Goal: Task Accomplishment & Management: Manage account settings

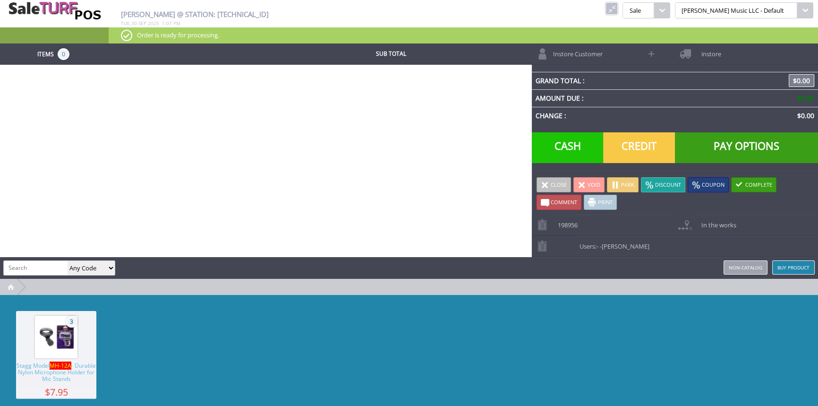
click at [617, 10] on link at bounding box center [611, 8] width 12 height 12
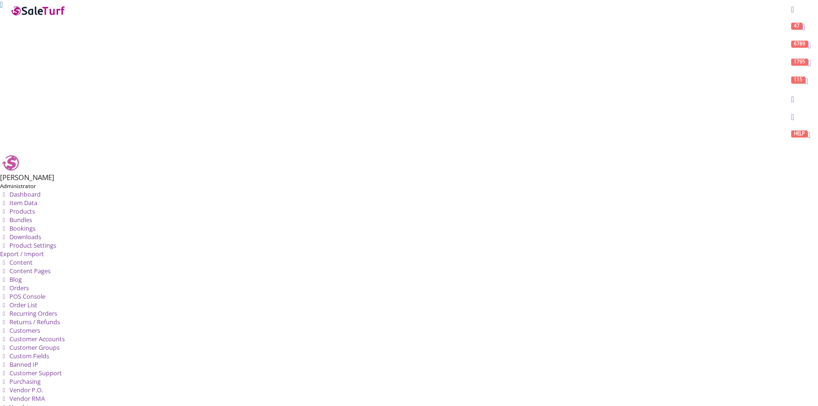
click at [35, 207] on span "Products" at bounding box center [21, 211] width 25 height 8
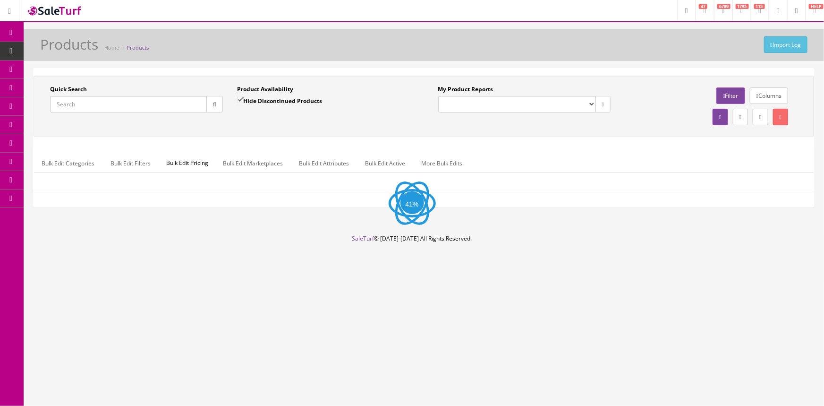
click at [120, 104] on input "Quick Search" at bounding box center [128, 104] width 157 height 17
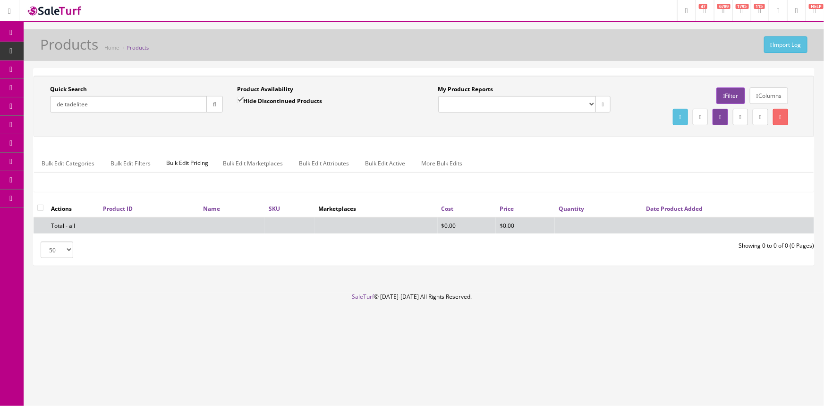
type input "deltadelitee"
click at [237, 100] on input "Hide Discontinued Products" at bounding box center [240, 100] width 6 height 6
checkbox input "false"
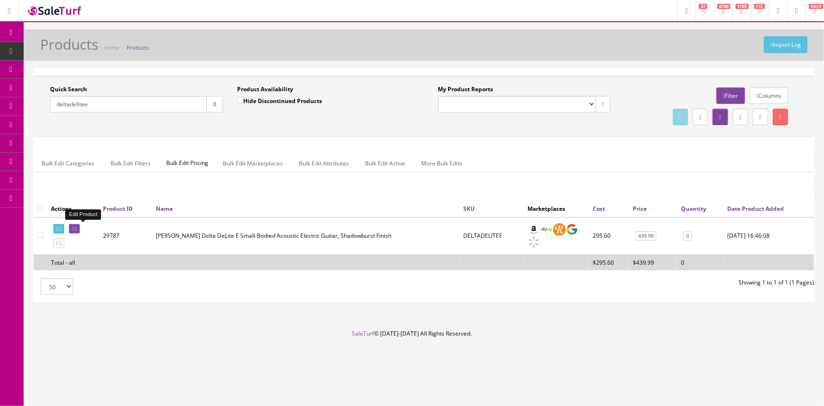
click at [74, 226] on icon at bounding box center [73, 228] width 2 height 5
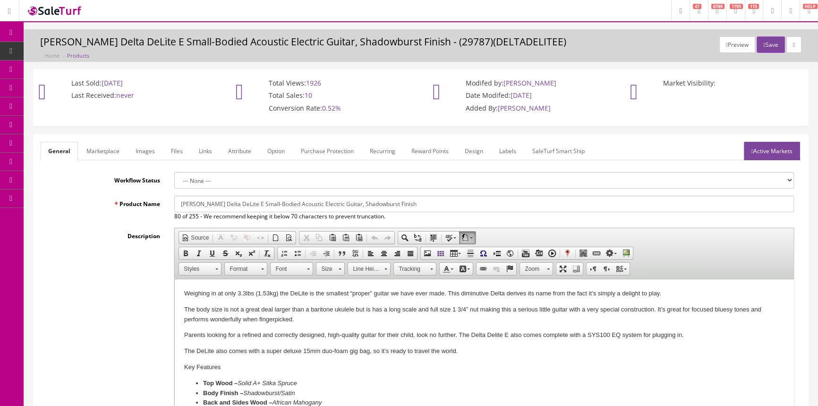
click at [73, 85] on span "POS Console" at bounding box center [73, 88] width 34 height 8
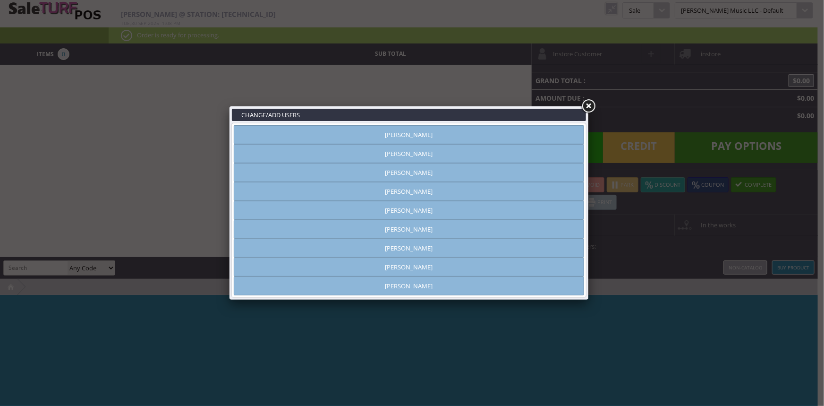
type input "amber helgren"
click at [566, 156] on link "Andrew Nelson" at bounding box center [409, 153] width 350 height 19
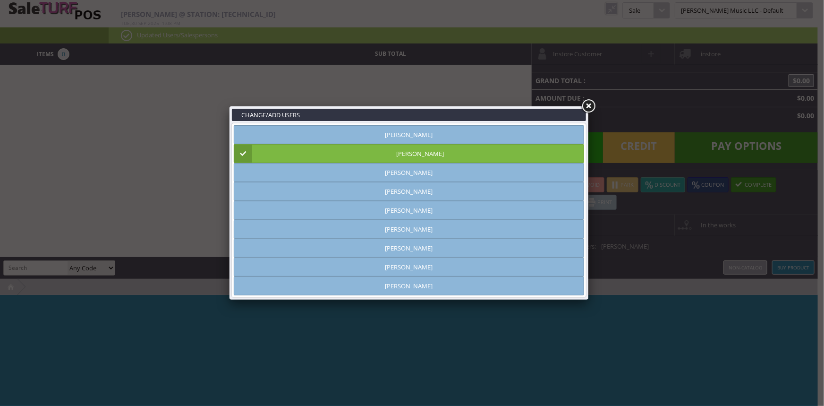
click at [590, 105] on link at bounding box center [588, 106] width 17 height 17
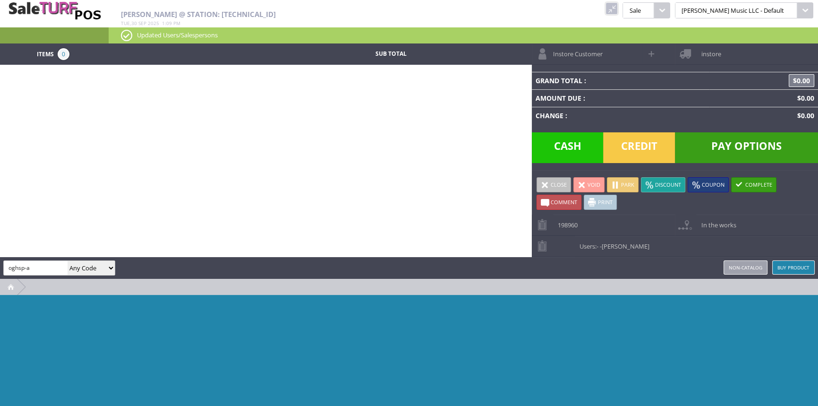
type input "oghsp-a"
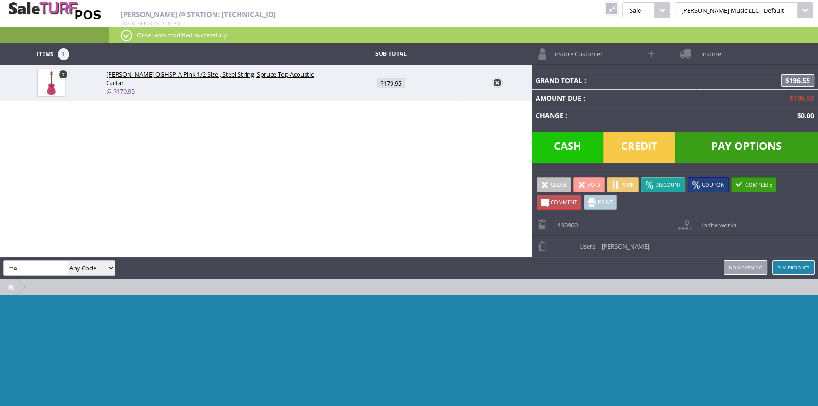
type input "m"
click at [752, 266] on link "Non-catalog" at bounding box center [745, 267] width 44 height 14
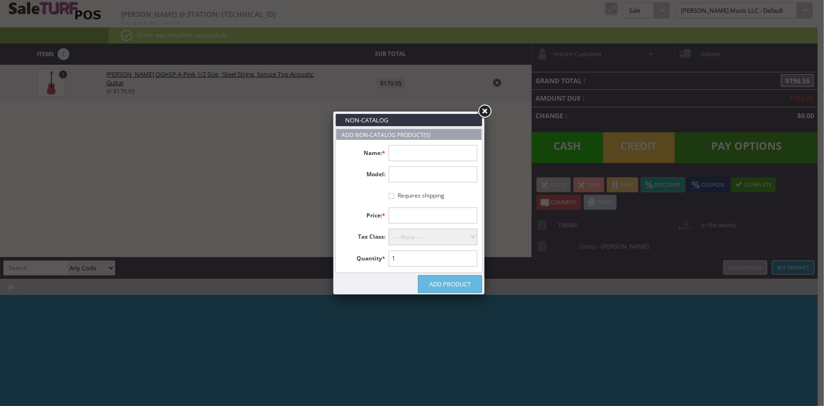
click at [401, 154] on input "text" at bounding box center [433, 153] width 89 height 16
type input "Loose Gig Bag"
click at [399, 217] on input "text" at bounding box center [433, 215] width 89 height 16
type input "10.00"
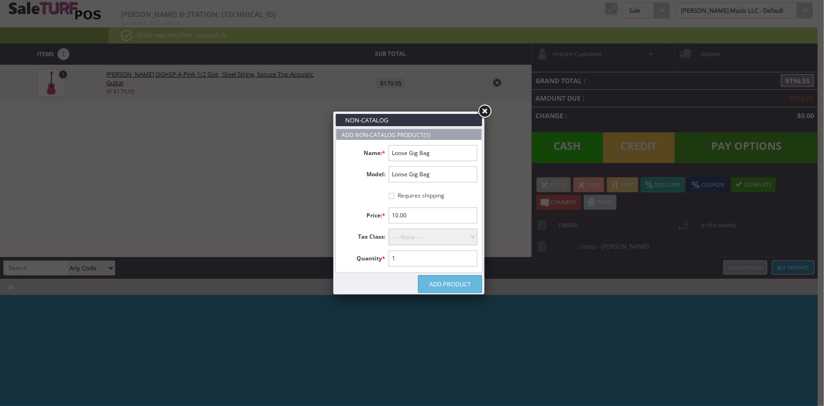
click at [412, 241] on select "--- None --- Taxable Goods Downloadable Products" at bounding box center [433, 236] width 89 height 17
select select "9"
click at [389, 228] on select "--- None --- Taxable Goods Downloadable Products" at bounding box center [433, 236] width 89 height 17
click at [443, 283] on link "Add Product" at bounding box center [450, 284] width 64 height 18
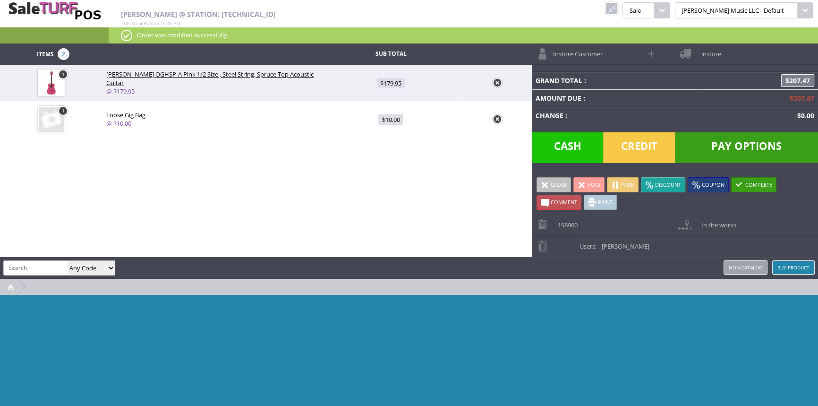
click at [634, 151] on span "Credit" at bounding box center [639, 147] width 72 height 31
click at [628, 143] on span "Credit" at bounding box center [639, 147] width 72 height 31
click at [342, 216] on div "Items 2 Sub Total 1 Oscar Schmidt OGHSP-A Pink 1/2 Size , Steel String, Spruce …" at bounding box center [409, 239] width 818 height 393
click at [346, 227] on div "Items 2 Sub Total 1 Oscar Schmidt OGHSP-A Pink 1/2 Size , Steel String, Spruce …" at bounding box center [409, 239] width 818 height 393
click at [729, 138] on span "Pay Options" at bounding box center [746, 147] width 143 height 31
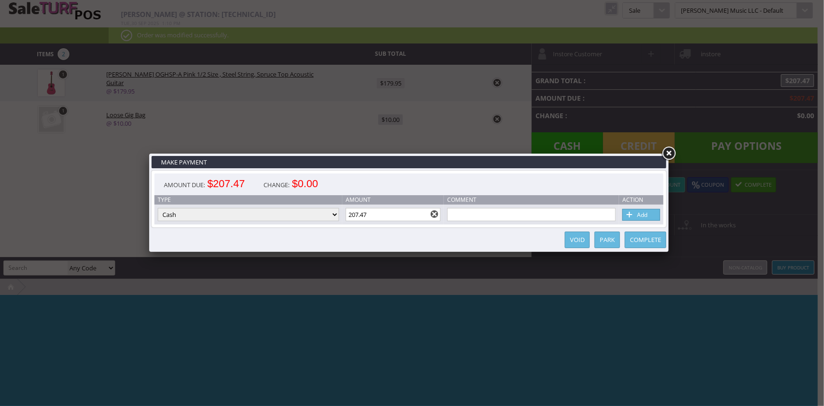
click at [285, 213] on select "Cash Credit Card Cheque or Money Order" at bounding box center [248, 214] width 181 height 13
click at [381, 240] on div "Complete Park Void" at bounding box center [409, 239] width 515 height 19
click at [650, 212] on link "Add" at bounding box center [641, 215] width 38 height 12
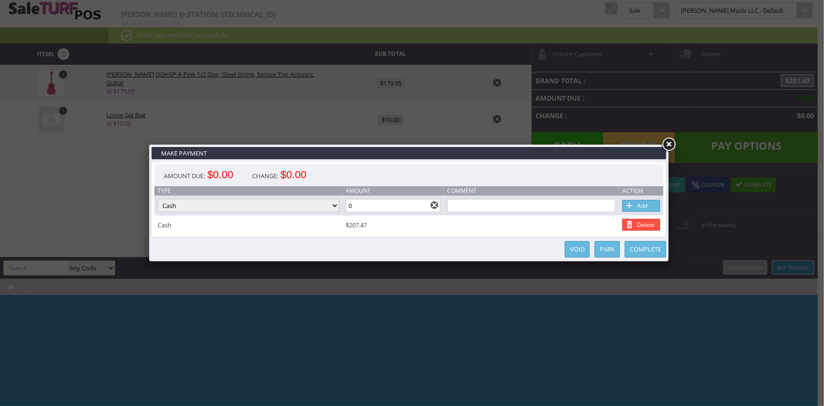
click at [642, 228] on link "Delete" at bounding box center [641, 225] width 38 height 12
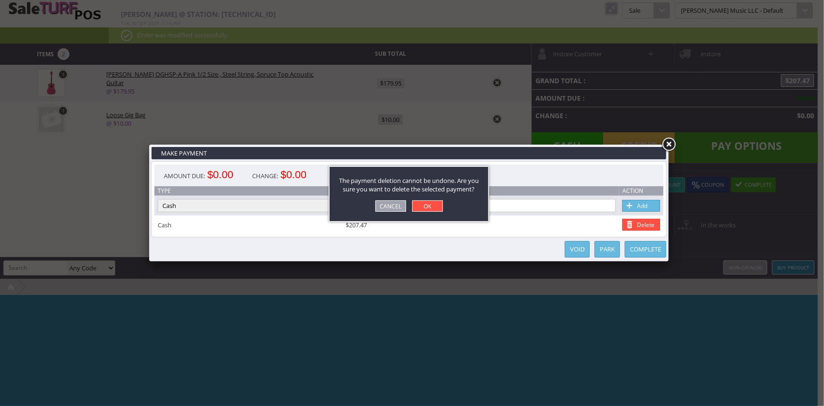
click at [414, 204] on link "OK" at bounding box center [427, 205] width 31 height 11
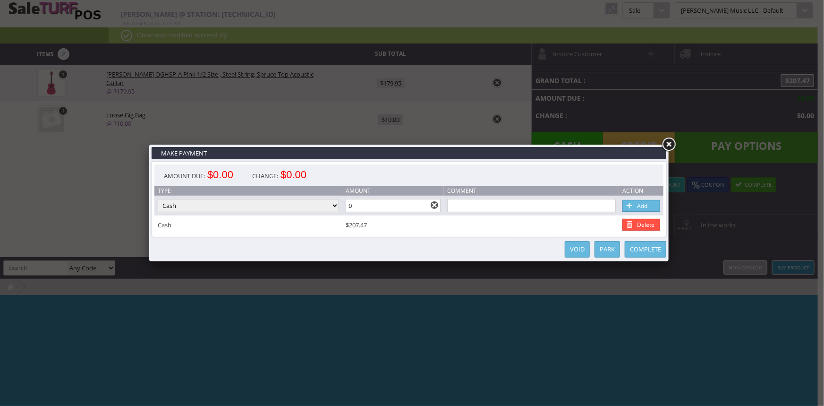
type input "207.47"
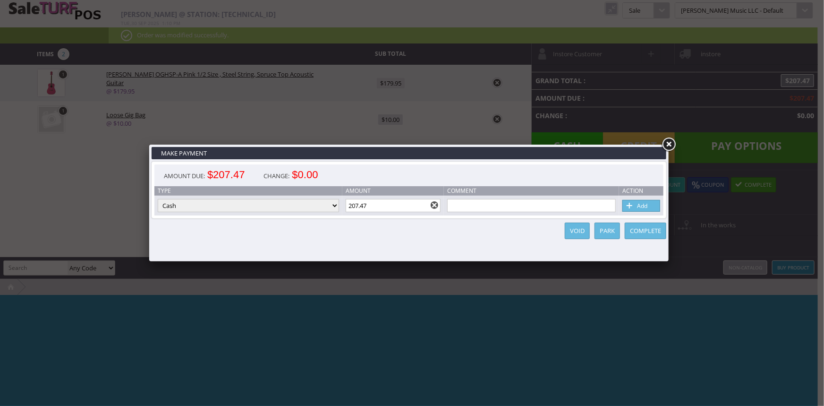
click at [290, 198] on td "Type Cash Credit Card Cheque or Money Order" at bounding box center [248, 205] width 188 height 20
click at [288, 201] on select "Cash Credit Card Cheque or Money Order" at bounding box center [248, 205] width 181 height 13
select select "credit_card"
click at [158, 199] on select "Cash Credit Card Cheque or Money Order" at bounding box center [248, 205] width 181 height 13
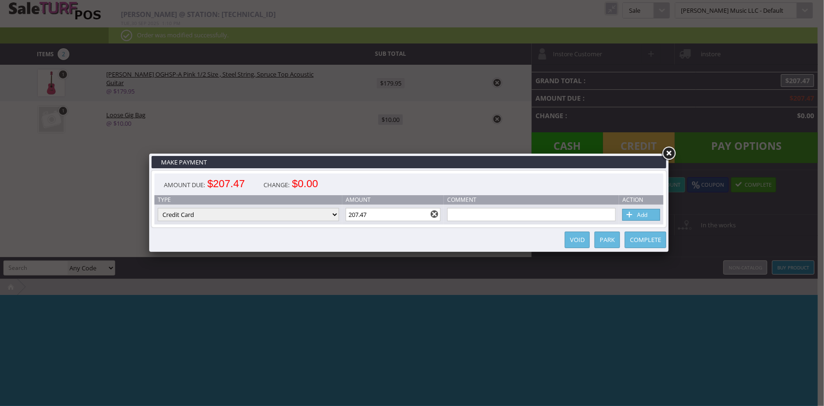
click at [631, 217] on span at bounding box center [629, 215] width 9 height 10
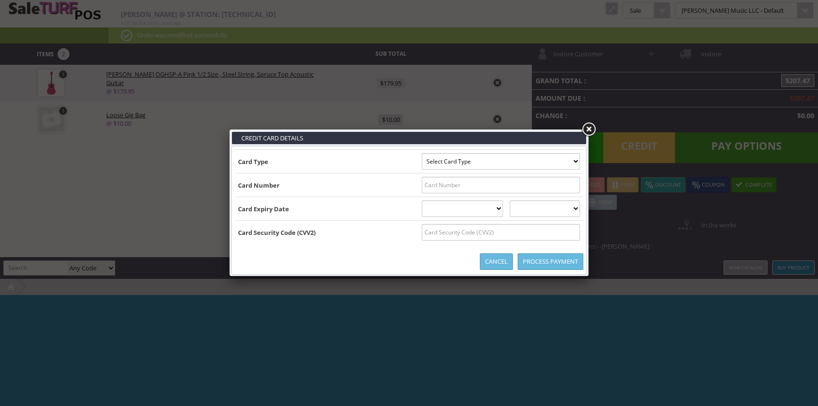
type input "B4037841725704817^LEHRBAUM/TRACI L ^251220118411000000000029200074040"
select select "VISA"
type input "4037841725704817"
select select "12"
select select "2025"
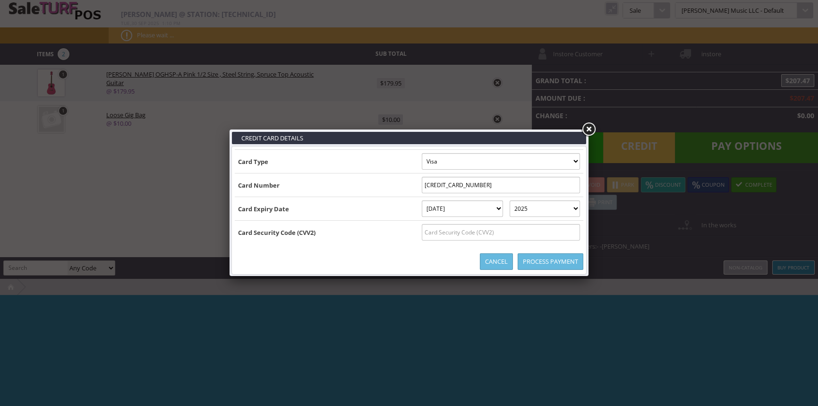
scroll to position [0, 41]
type input "B4037841725704817^LEHRBAUM/TRACI L ^2512201184110000000000292000740403784172570…"
click at [477, 235] on input "text" at bounding box center [501, 232] width 158 height 17
type input "421"
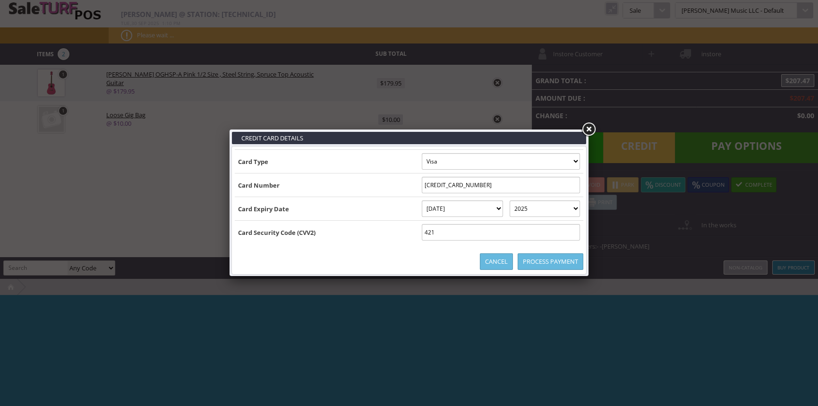
click at [548, 263] on link "Process Payment" at bounding box center [550, 261] width 66 height 17
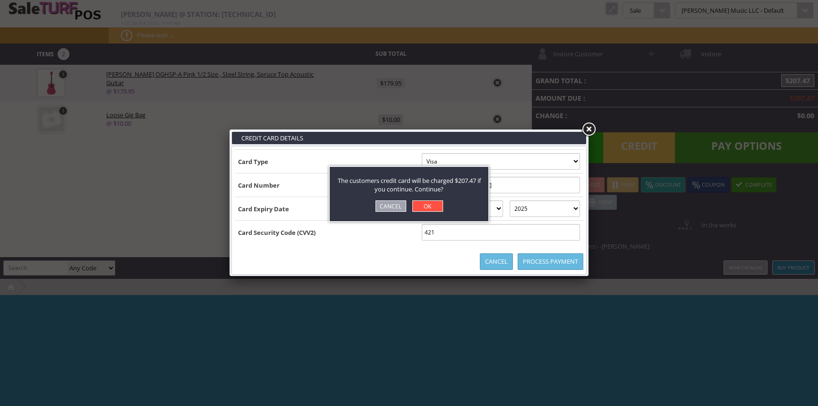
click at [427, 203] on link "OK" at bounding box center [427, 205] width 31 height 11
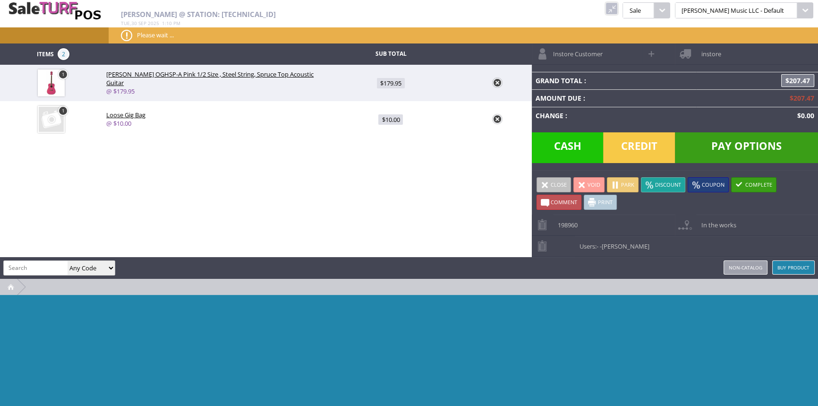
type input "0"
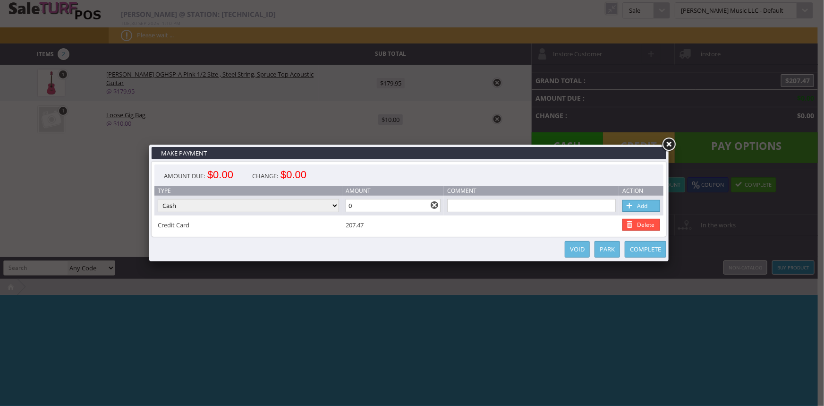
click at [640, 253] on link "Complete" at bounding box center [646, 249] width 42 height 17
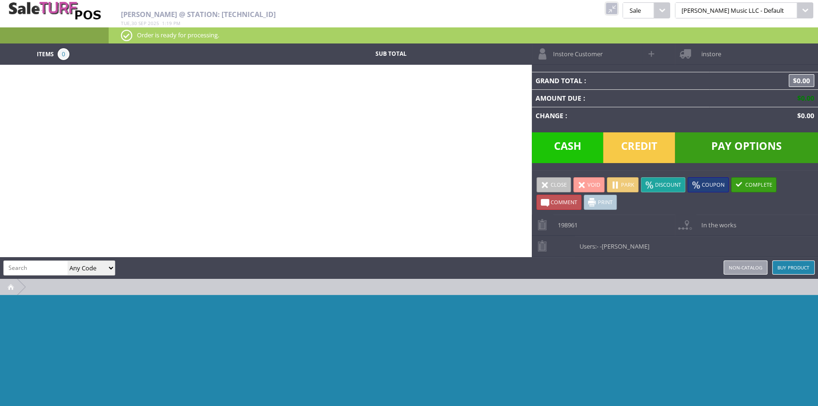
click at [617, 10] on link at bounding box center [611, 8] width 12 height 12
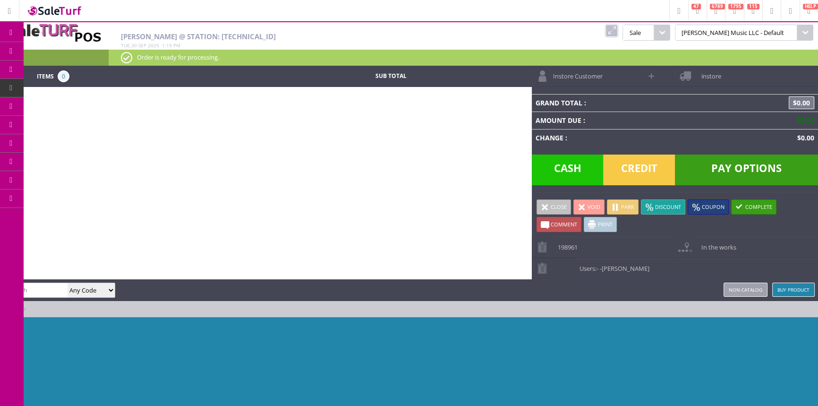
click at [66, 52] on span "Products" at bounding box center [68, 51] width 25 height 8
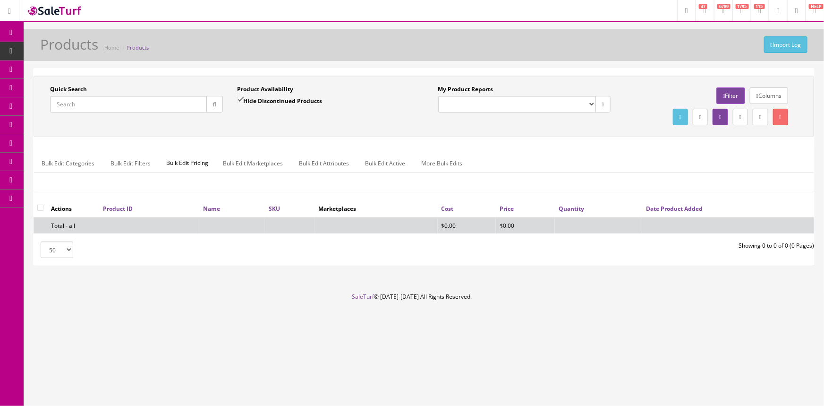
click at [89, 103] on input "Quick Search" at bounding box center [128, 104] width 157 height 17
type input "2401309846"
click at [238, 99] on input "Hide Discontinued Products" at bounding box center [240, 100] width 6 height 6
checkbox input "false"
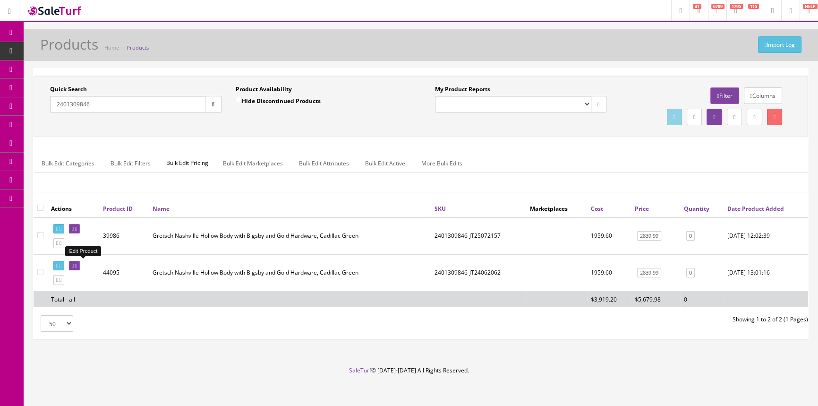
click at [77, 266] on icon at bounding box center [76, 265] width 2 height 5
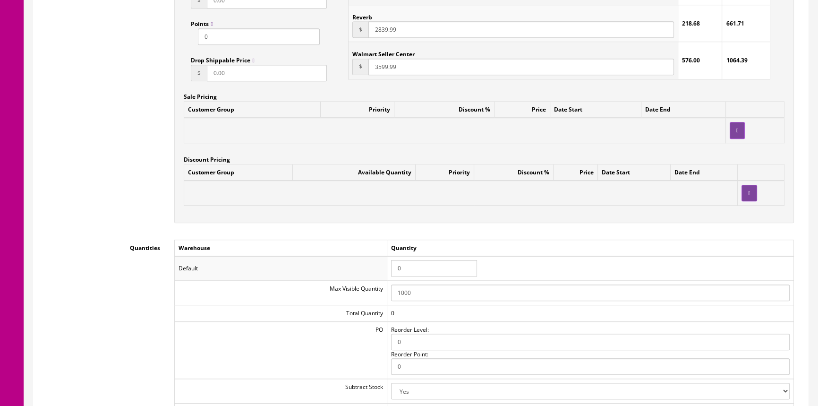
scroll to position [729, 0]
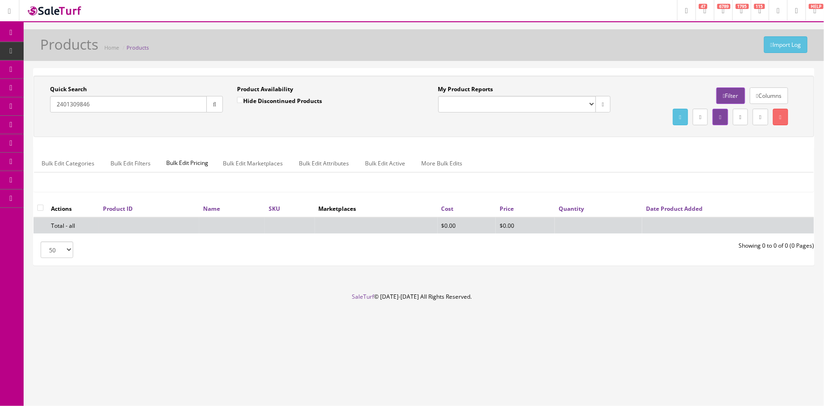
click at [122, 103] on input "2401309846" at bounding box center [128, 104] width 157 height 17
type input "2"
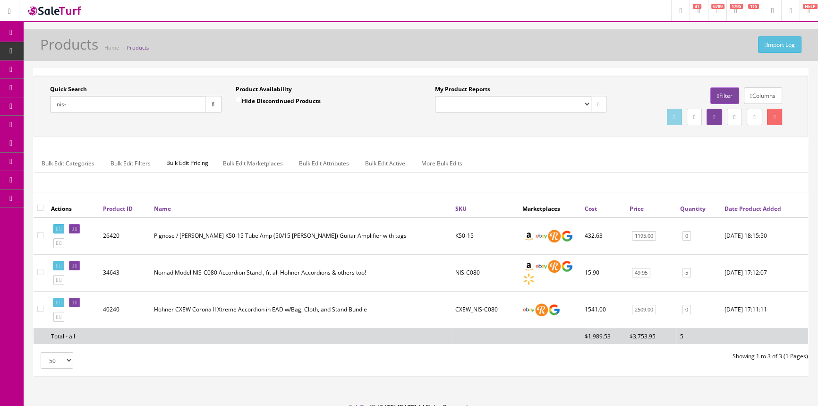
type input "nis-"
click at [88, 85] on span "POS Console" at bounding box center [73, 88] width 34 height 8
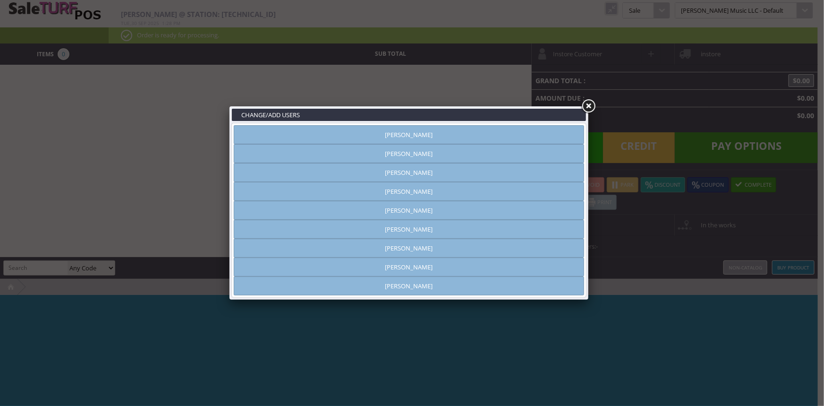
type input "[PERSON_NAME]"
click at [507, 265] on link "Vincent VanBebber" at bounding box center [409, 266] width 350 height 19
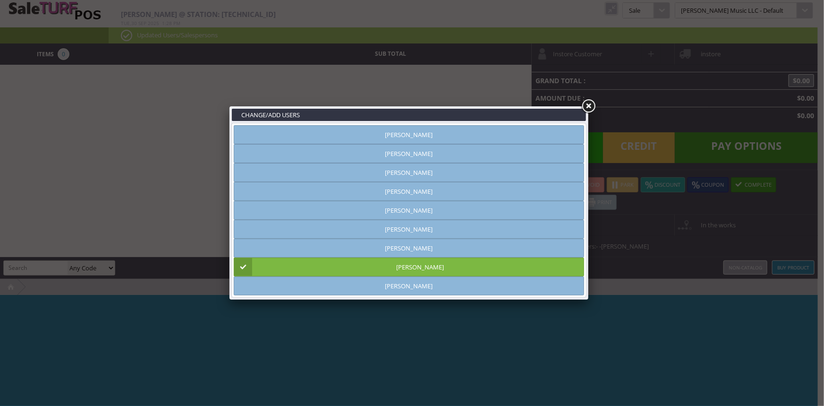
click at [586, 105] on link at bounding box center [588, 106] width 17 height 17
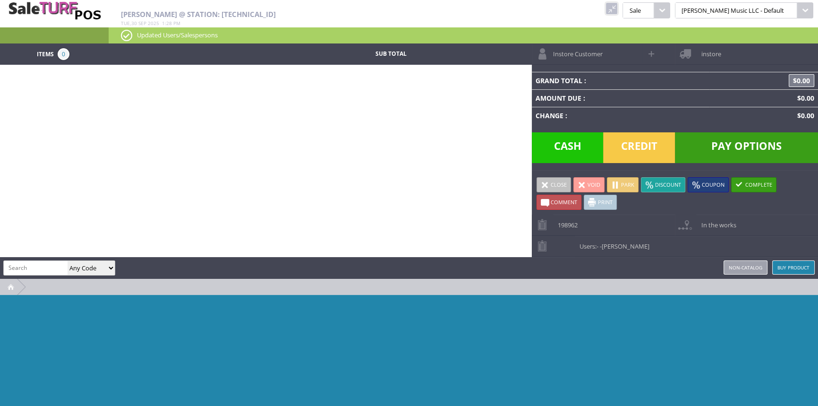
paste input "AV-TA-30"
type input "AV-TA-30"
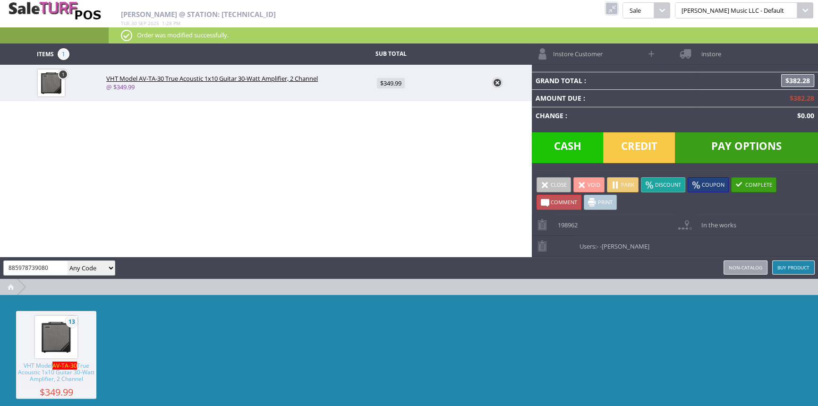
type input "885978739080"
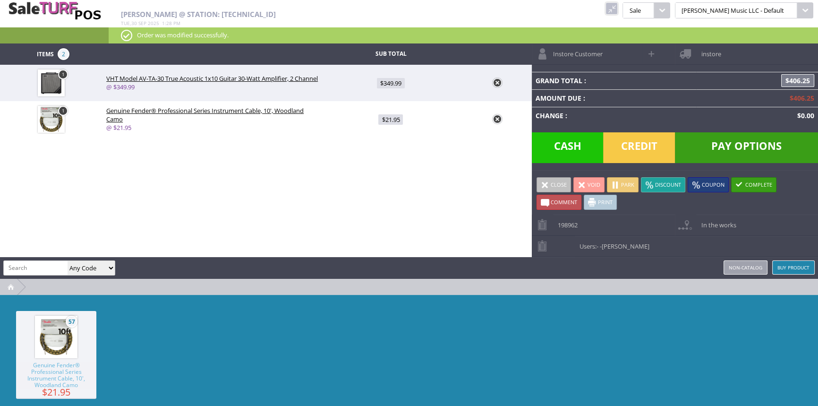
click at [390, 86] on span "$349.99" at bounding box center [391, 83] width 28 height 10
type input "349.99"
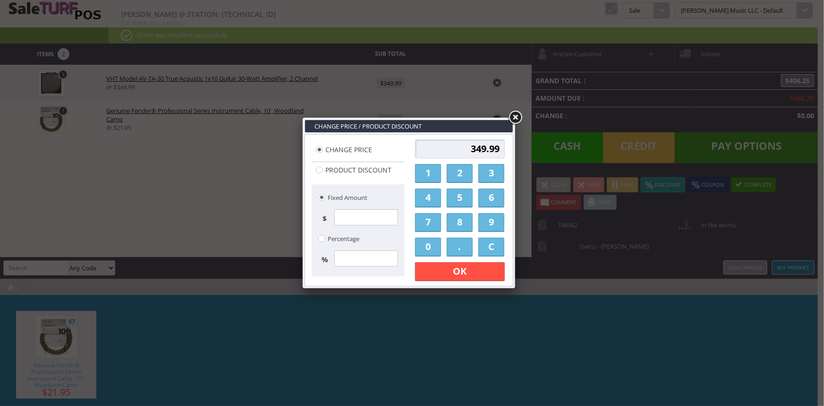
drag, startPoint x: 460, startPoint y: 155, endPoint x: 471, endPoint y: 156, distance: 10.9
click at [465, 156] on input "349.99" at bounding box center [460, 148] width 90 height 19
type input "9"
type input "195.00"
click at [454, 273] on link "OK" at bounding box center [460, 271] width 90 height 19
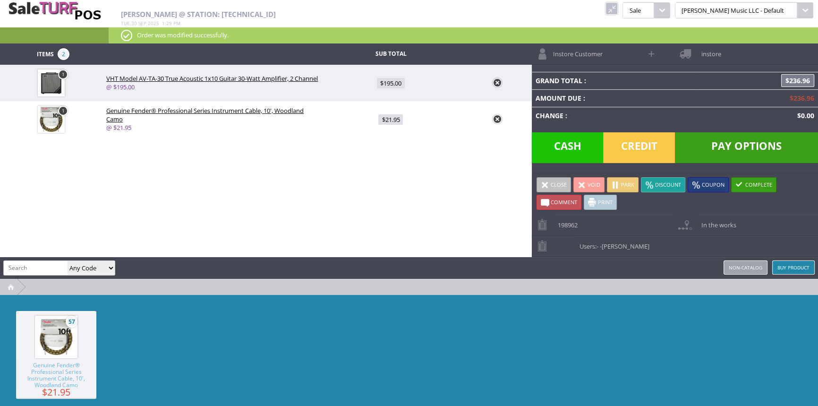
click at [727, 142] on span "Pay Options" at bounding box center [746, 147] width 143 height 31
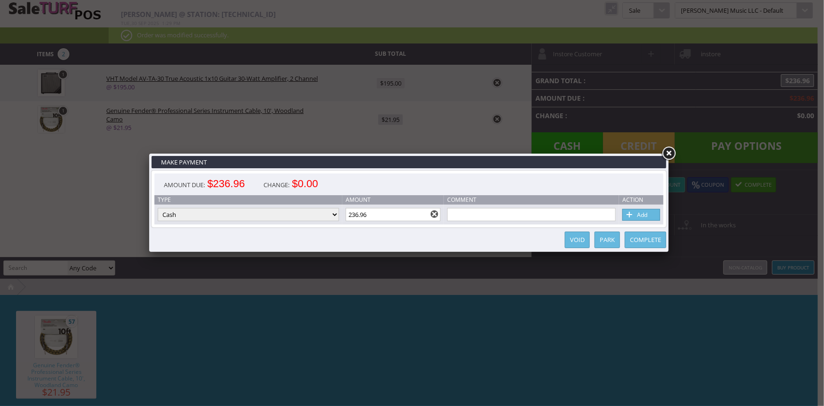
click at [311, 215] on select "Cash Credit Card Cheque or Money Order" at bounding box center [248, 214] width 181 height 13
select select "credit_card"
click at [158, 208] on select "Cash Credit Card Cheque or Money Order" at bounding box center [248, 214] width 181 height 13
click at [632, 215] on span at bounding box center [629, 215] width 9 height 10
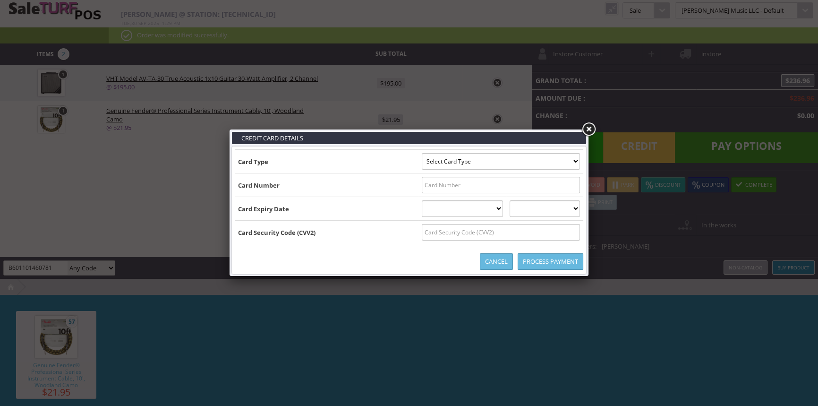
type input "B601101460781"
type input "1077^TRAVIS/DONALD ^28012011000212306302"
type input "1077"
select select "01"
select select "2028"
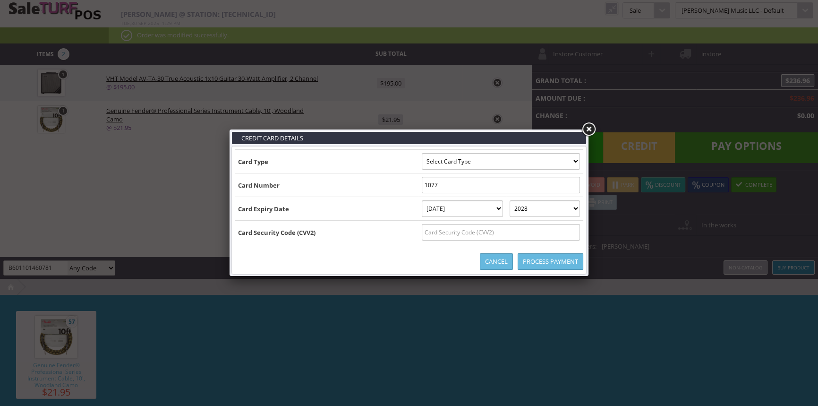
type input "1077^TRAVIS/DONALD ^280120110002123063026011014607811077=28012011000212306302"
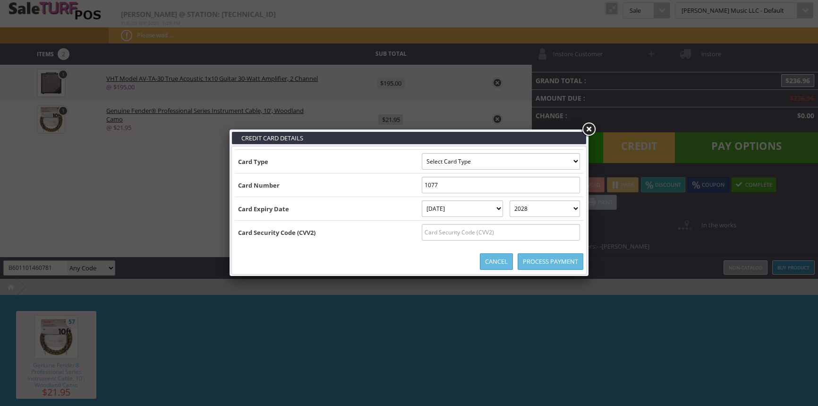
click at [542, 232] on input "text" at bounding box center [501, 232] width 158 height 17
type input "711"
click at [549, 259] on link "Process Payment" at bounding box center [550, 261] width 66 height 17
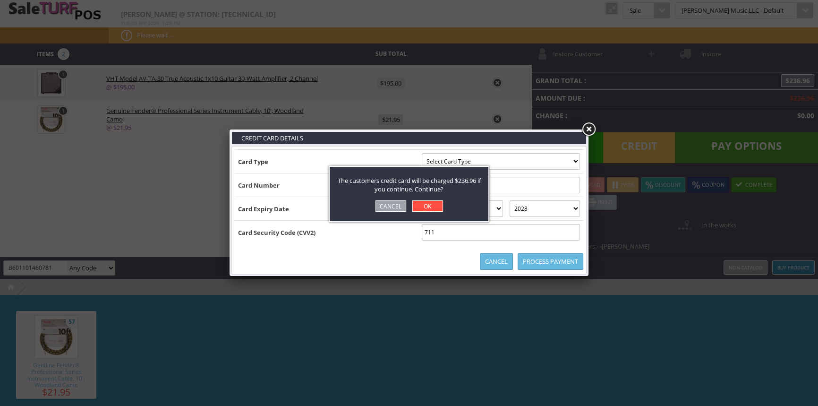
click at [423, 206] on link "OK" at bounding box center [427, 205] width 31 height 11
select select "cash"
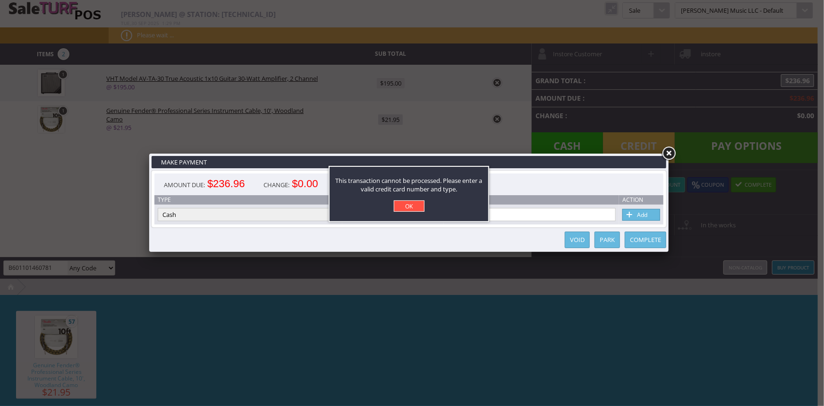
click at [413, 206] on link "OK" at bounding box center [409, 205] width 31 height 11
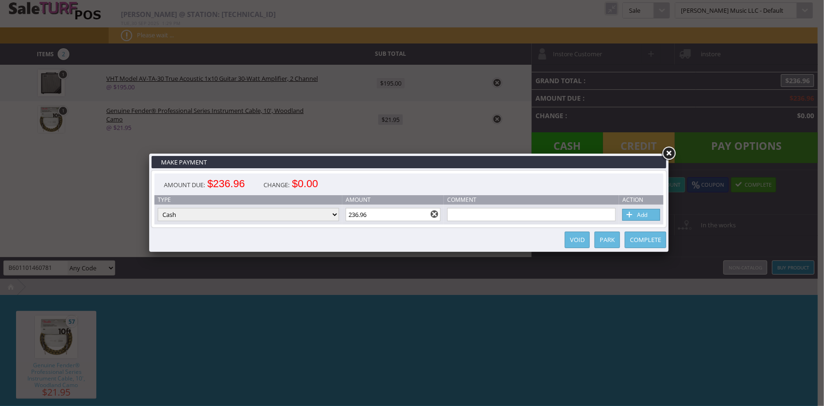
click at [316, 214] on select "Cash Credit Card Cheque or Money Order" at bounding box center [248, 214] width 181 height 13
select select "credit_card"
click at [158, 208] on select "Cash Credit Card Cheque or Money Order" at bounding box center [248, 214] width 181 height 13
click at [646, 211] on link "Add" at bounding box center [641, 215] width 38 height 12
select select
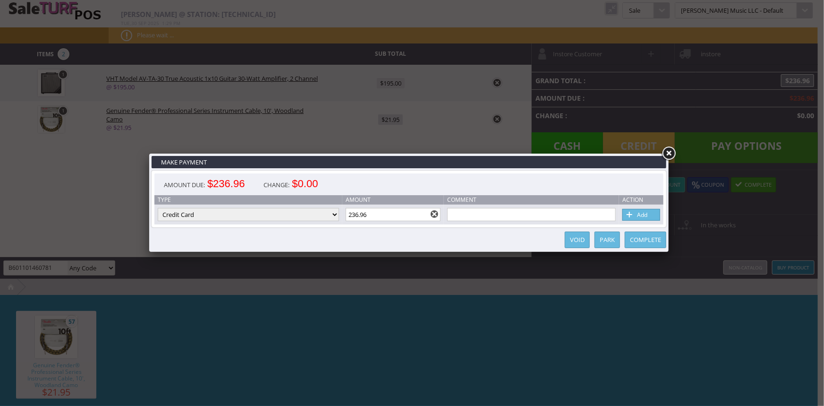
select select
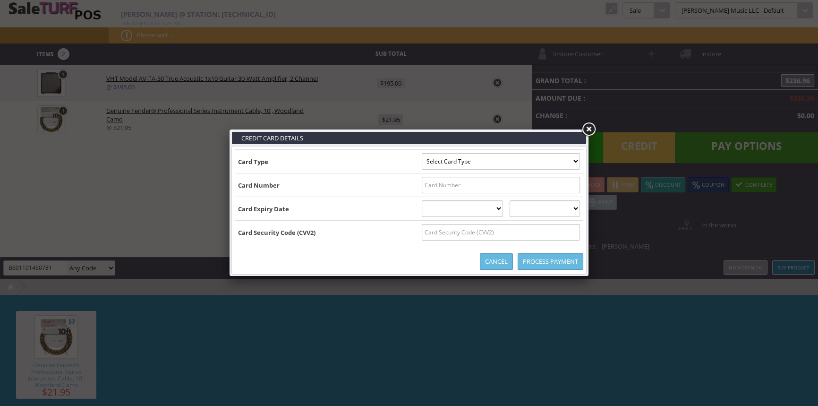
type input "B6011014607811077^TRAVIS/DONALD ^2801201100021230630260"
select select "DISCOVER"
type input "6011014607811077"
select select "01"
select select "2028"
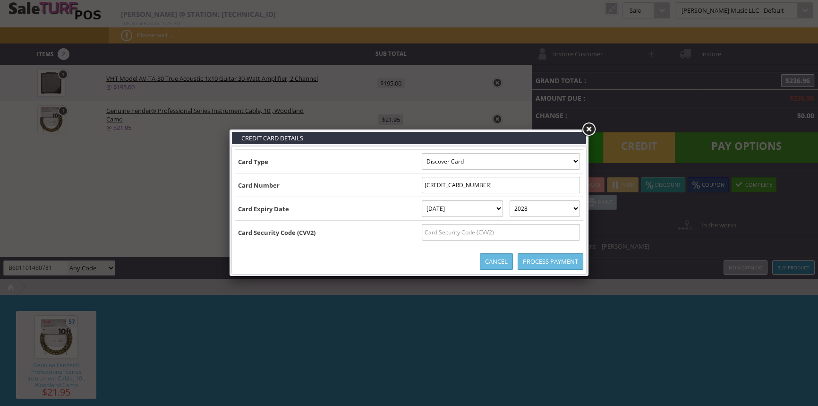
type input "B6011014607811077^TRAVIS/DONALD ^280120110002123063026011014607811077=280120110…"
click at [538, 234] on input "text" at bounding box center [501, 232] width 158 height 17
type input "711"
click at [542, 258] on link "Process Payment" at bounding box center [550, 261] width 66 height 17
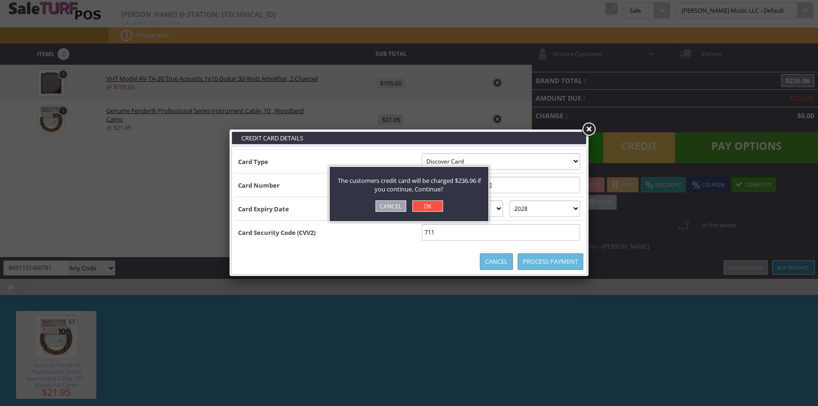
click at [429, 206] on link "OK" at bounding box center [427, 205] width 31 height 11
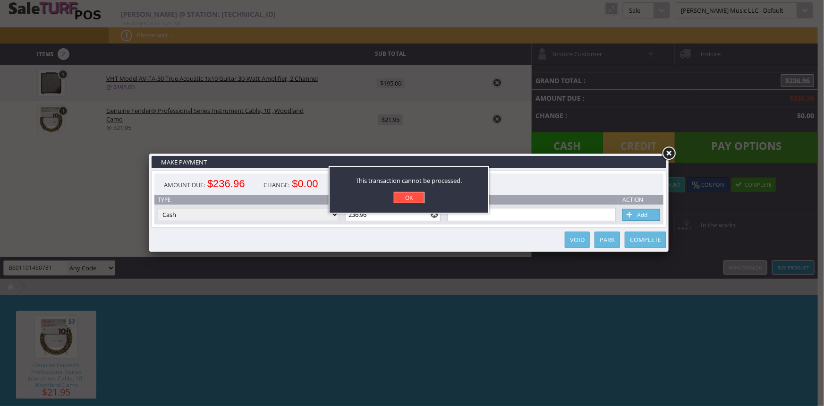
click at [413, 197] on link "OK" at bounding box center [409, 197] width 31 height 11
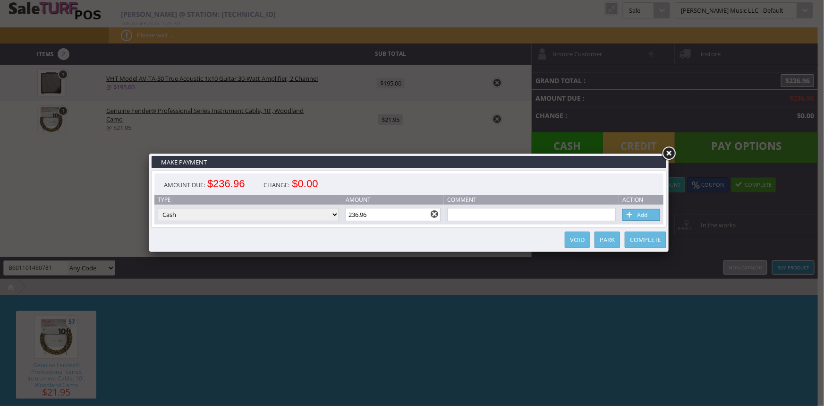
click at [329, 213] on select "Cash Credit Card Cheque or Money Order" at bounding box center [248, 214] width 181 height 13
select select "credit_card"
click at [158, 208] on select "Cash Credit Card Cheque or Money Order" at bounding box center [248, 214] width 181 height 13
click at [640, 214] on link "Add" at bounding box center [641, 215] width 38 height 12
select select
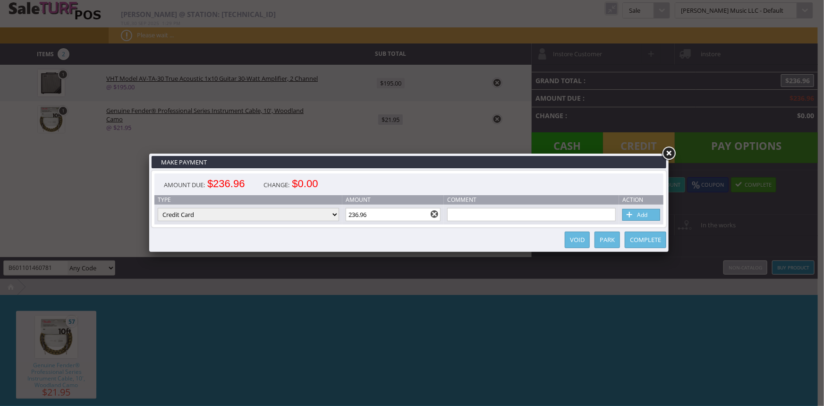
select select
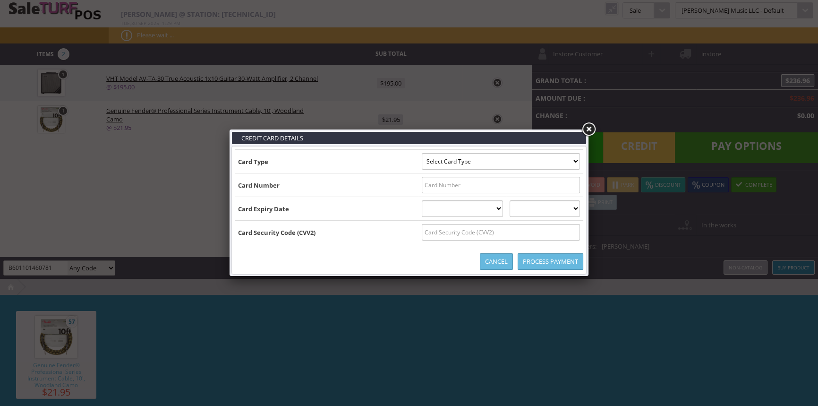
click at [500, 158] on select "Select Card Type Visa MasterCard Discover Card American Express Maestro Solo" at bounding box center [501, 161] width 158 height 17
click at [499, 179] on input "text" at bounding box center [501, 185] width 158 height 17
type input "6011014607811077"
click at [503, 208] on select "01 January 02 February 03 March 04 April 05 May 06 June 07 July 08 August 09 Se…" at bounding box center [463, 208] width 82 height 17
select select "01"
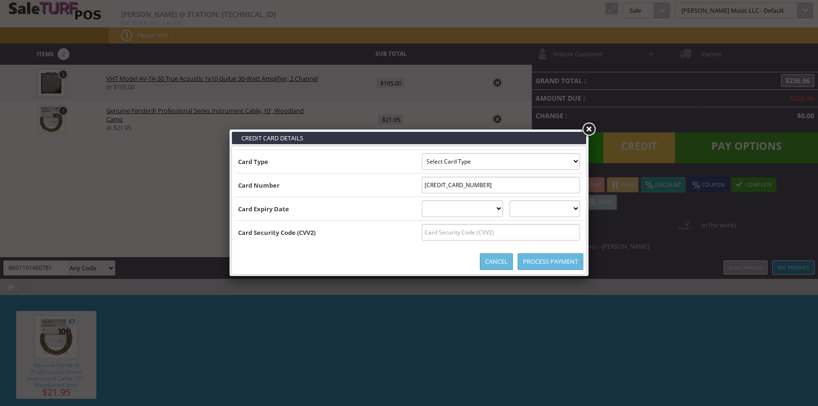
click at [422, 200] on select "01 January 02 February 03 March 04 April 05 May 06 June 07 July 08 August 09 Se…" at bounding box center [463, 208] width 82 height 17
click at [544, 207] on select "2025 2026 2027 2028 2029 2030 2031 2032 2033 2034 2035" at bounding box center [544, 208] width 70 height 17
select select "2028"
click at [519, 200] on select "2025 2026 2027 2028 2029 2030 2031 2032 2033 2034 2035" at bounding box center [544, 208] width 70 height 17
click at [548, 231] on input "text" at bounding box center [501, 232] width 158 height 17
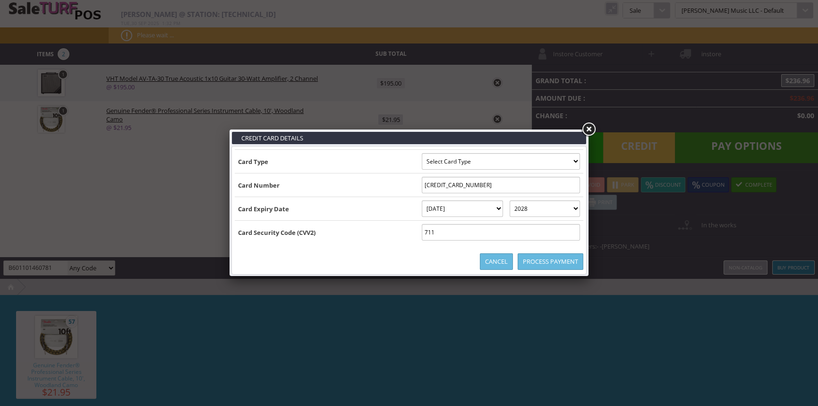
type input "711"
click at [543, 260] on link "Process Payment" at bounding box center [550, 261] width 66 height 17
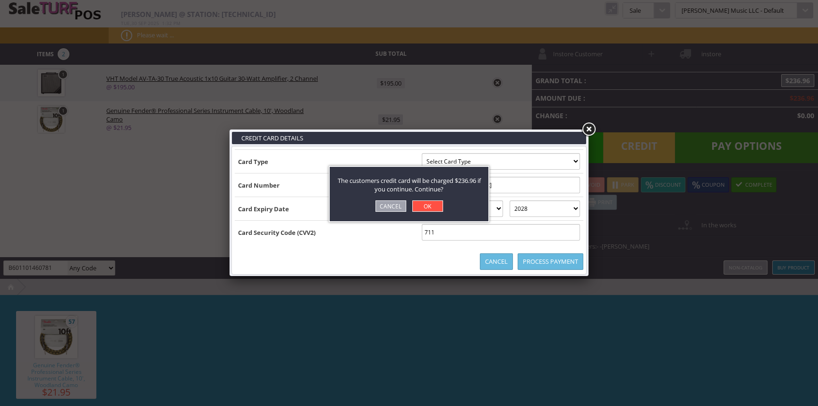
click at [423, 203] on link "OK" at bounding box center [427, 205] width 31 height 11
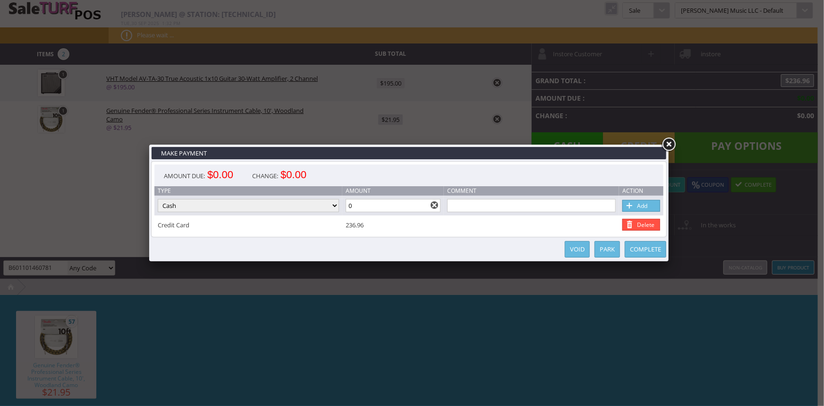
click at [645, 244] on link "Complete" at bounding box center [646, 249] width 42 height 17
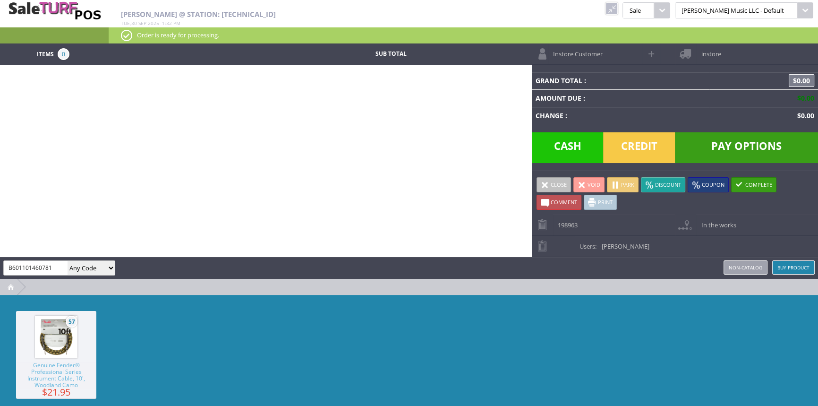
click at [617, 8] on link at bounding box center [611, 8] width 12 height 12
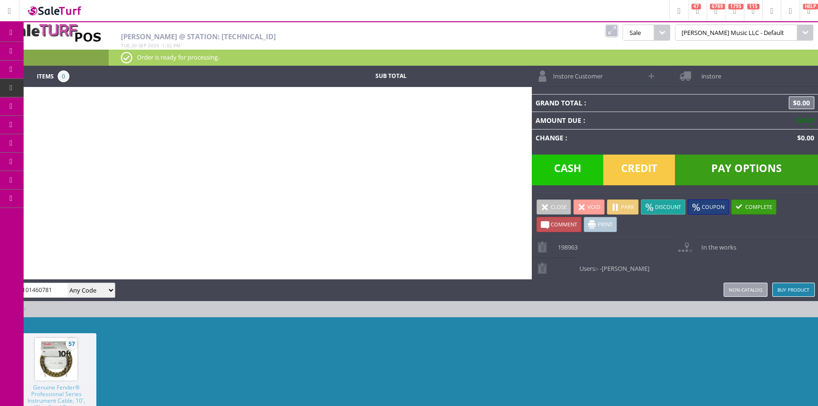
click at [77, 48] on span "Products" at bounding box center [68, 51] width 25 height 8
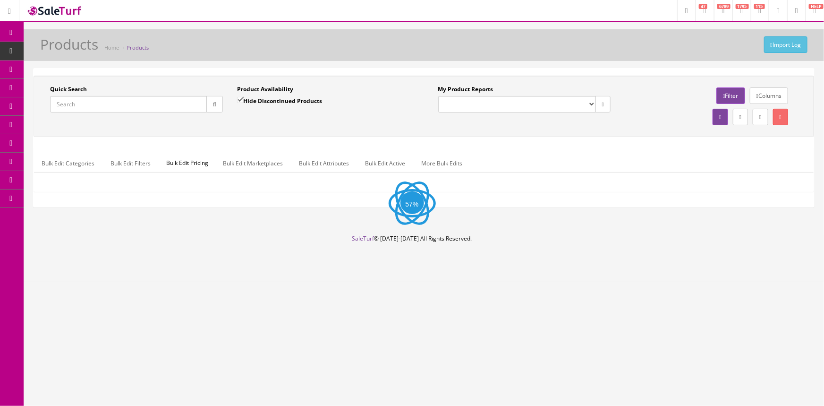
click at [61, 106] on input "Quick Search" at bounding box center [128, 104] width 157 height 17
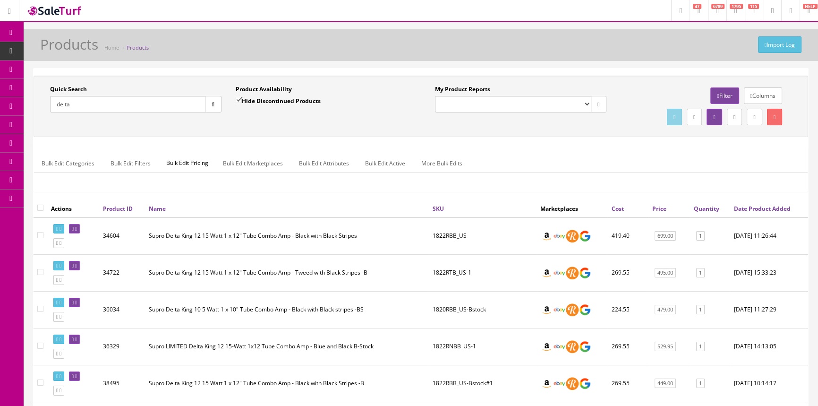
click at [137, 105] on input "delta" at bounding box center [127, 104] width 155 height 17
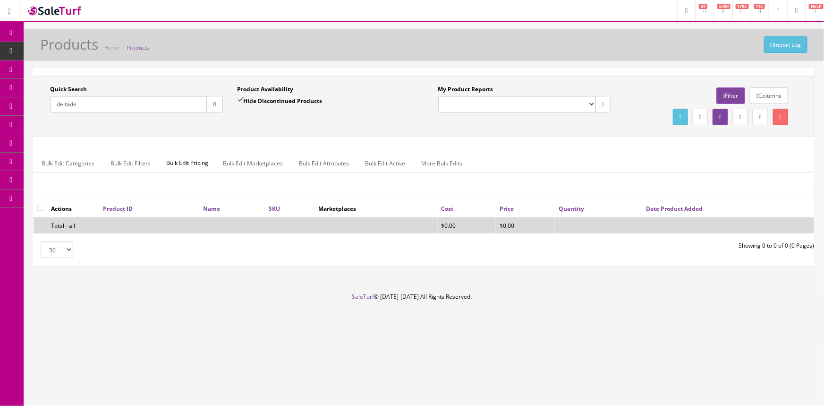
type input "deltade"
click at [237, 100] on input "Hide Discontinued Products" at bounding box center [240, 100] width 6 height 6
checkbox input "false"
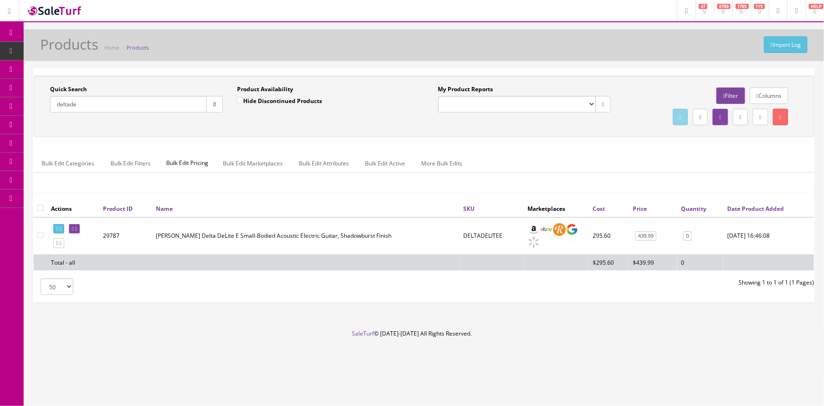
click at [85, 103] on input "deltade" at bounding box center [128, 104] width 157 height 17
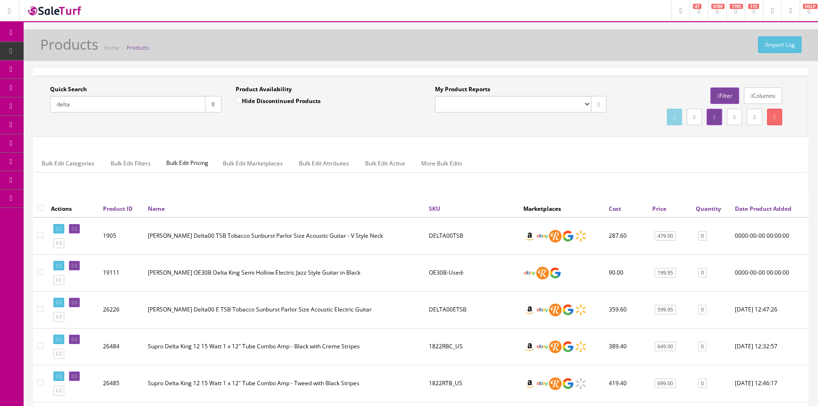
type input "delta"
click at [76, 85] on span "POS Console" at bounding box center [73, 88] width 34 height 8
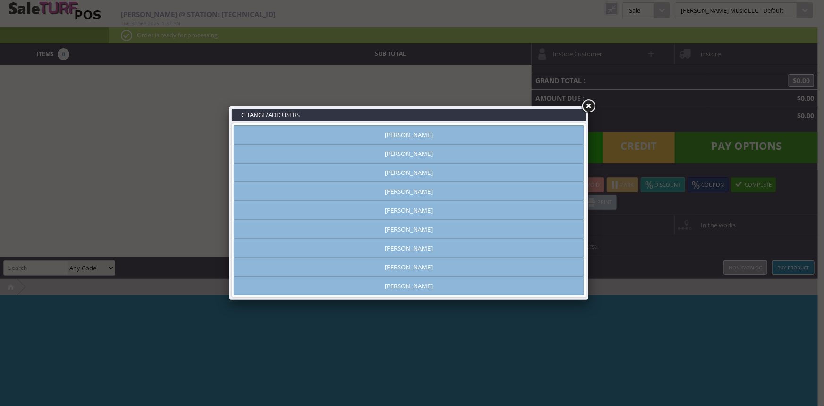
type input "[PERSON_NAME]"
drag, startPoint x: 505, startPoint y: 132, endPoint x: 525, endPoint y: 125, distance: 21.3
click at [505, 132] on link "[PERSON_NAME]" at bounding box center [409, 134] width 350 height 19
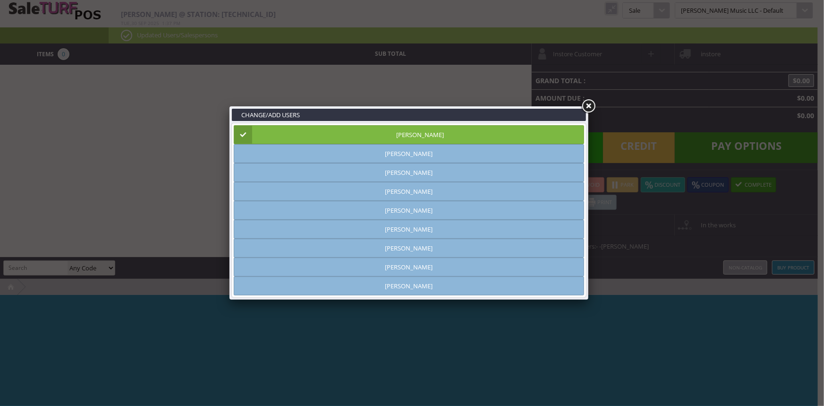
click at [583, 104] on link at bounding box center [588, 106] width 17 height 17
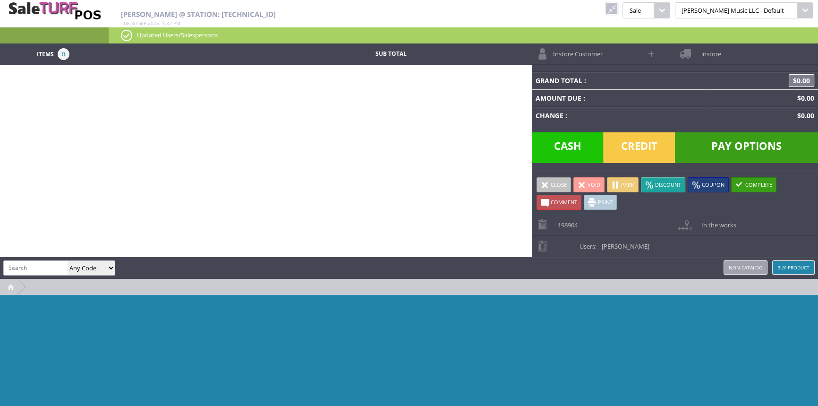
paste input "VISTADEER-220401056"
type input "VISTADEER-220401056"
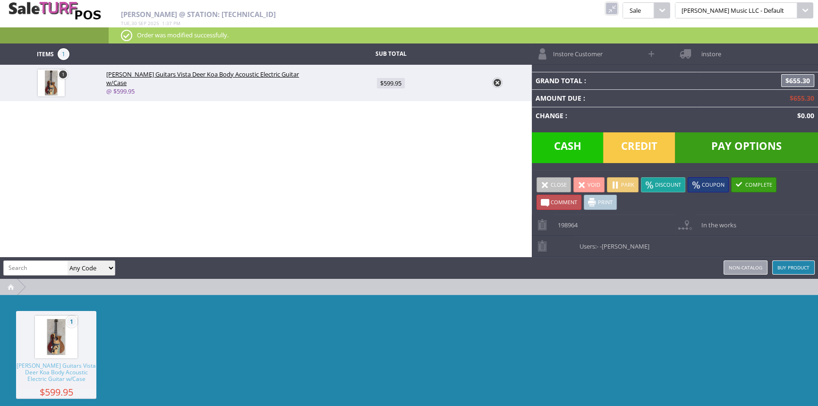
click at [653, 52] on span at bounding box center [651, 53] width 11 height 11
select select "6"
select select "1"
select select "6"
select select "1"
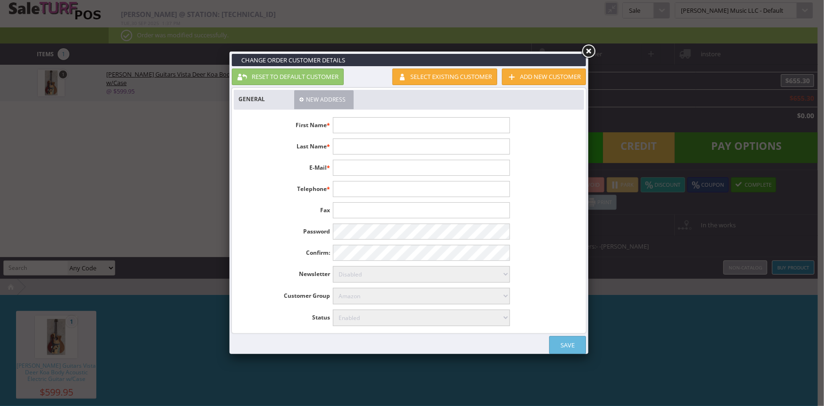
drag, startPoint x: 495, startPoint y: 126, endPoint x: 514, endPoint y: 111, distance: 23.8
click at [496, 127] on input "text" at bounding box center [421, 125] width 177 height 16
type input "Steve"
type input "Woodruff"
type input "[PERSON_NAME][EMAIL_ADDRESS][PERSON_NAME][DOMAIN_NAME]"
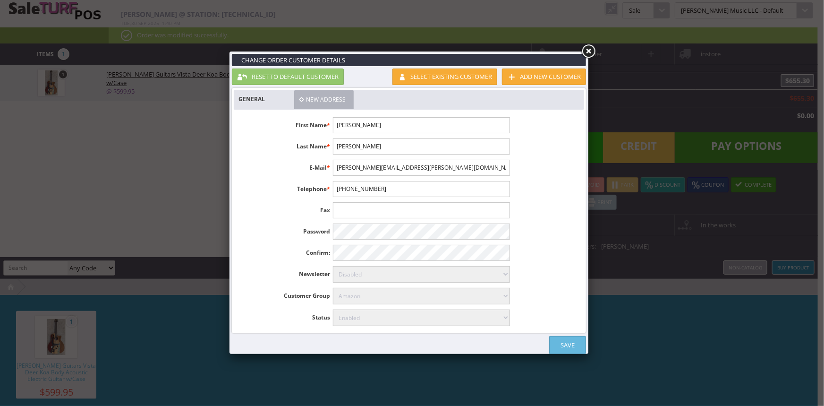
type input "[PHONE_NUMBER]"
click at [576, 340] on link "Save" at bounding box center [567, 345] width 37 height 18
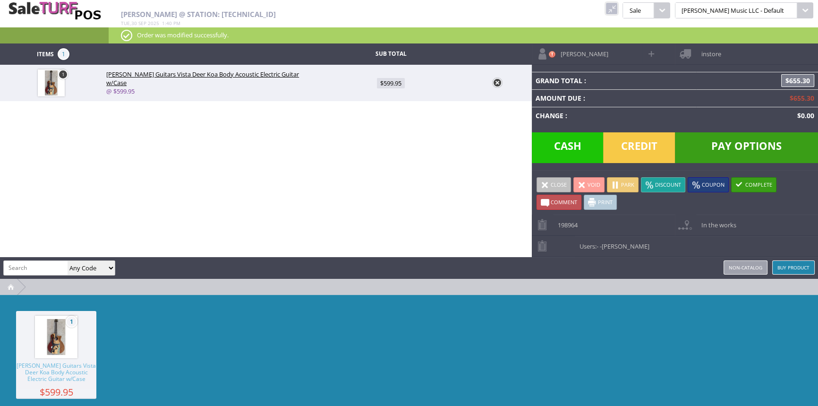
click at [708, 53] on span "instore" at bounding box center [708, 50] width 25 height 15
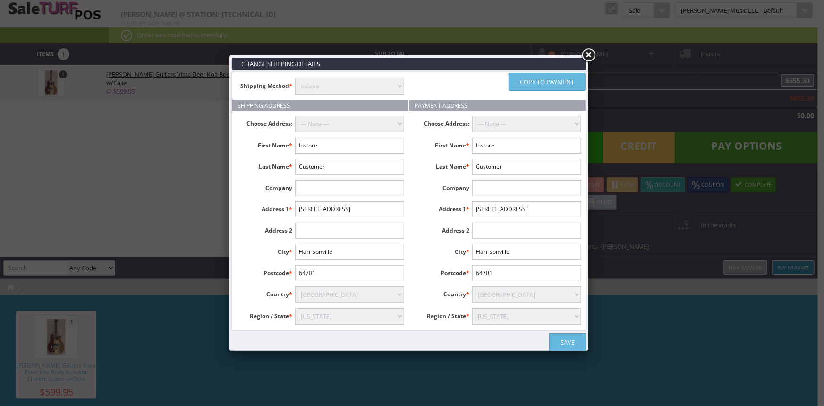
drag, startPoint x: 328, startPoint y: 88, endPoint x: 328, endPoint y: 93, distance: 5.2
click at [328, 90] on select "instore Free Shipping (2-7days) ($0) Per Item Shipping ($1) text_description ($…" at bounding box center [349, 86] width 109 height 17
select select "free.free"
click at [295, 78] on select "instore Free Shipping (2-7days) ($0) Per Item Shipping ($1) text_description ($…" at bounding box center [349, 86] width 109 height 17
click at [341, 141] on input "Instore" at bounding box center [349, 145] width 109 height 16
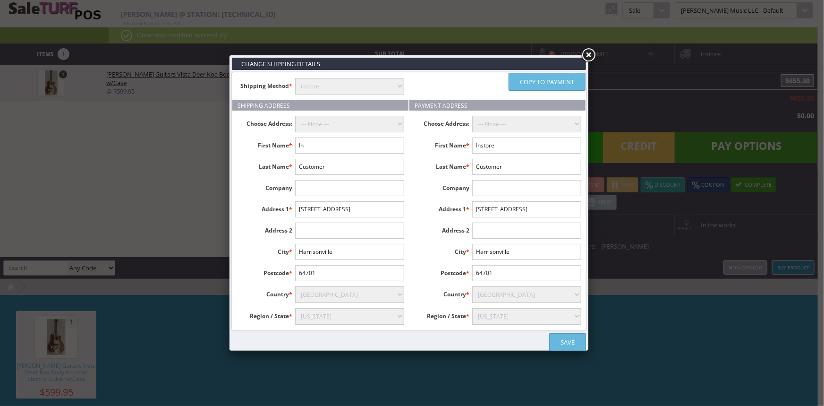
type input "I"
type input "Stephen"
type input "S"
type input "Woodruff"
type input "5304 Round Hill Lane"
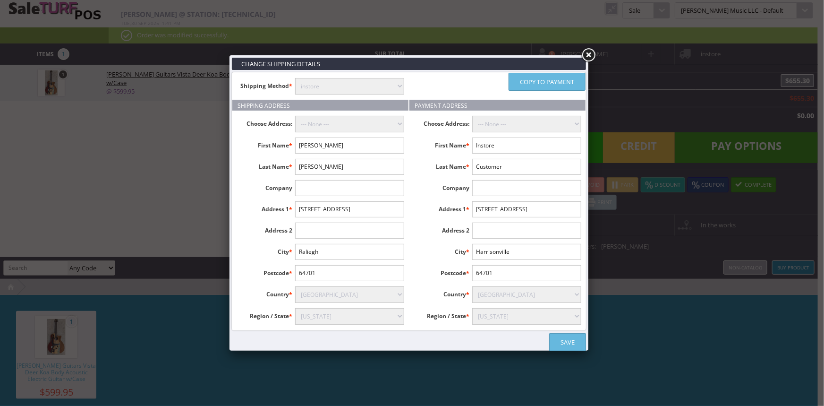
type input "Raliegh"
type input "27616"
click at [369, 311] on select "Alabama Alaska American Samoa Arizona Arkansas Armed Forces Africa Armed Forces…" at bounding box center [349, 316] width 109 height 17
select select "3656"
click at [295, 308] on select "Alabama Alaska American Samoa Arizona Arkansas Armed Forces Africa Armed Forces…" at bounding box center [349, 316] width 109 height 17
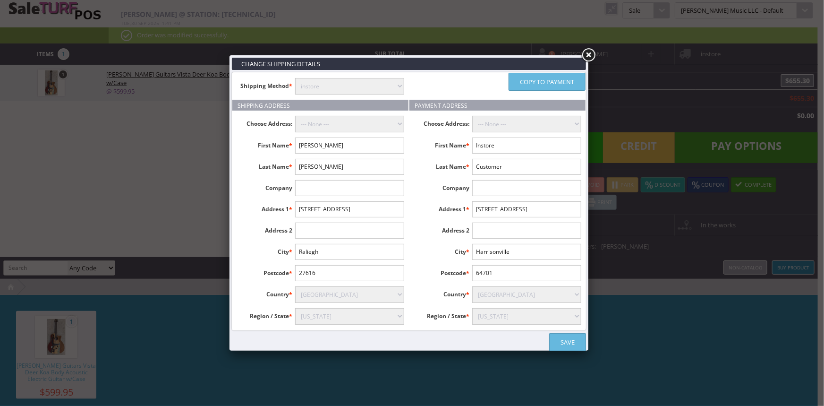
click at [542, 80] on link "Copy to payment" at bounding box center [546, 82] width 77 height 18
type input "Stephen"
type input "Woodruff"
type input "5304 Round Hill Lane"
type input "Raliegh"
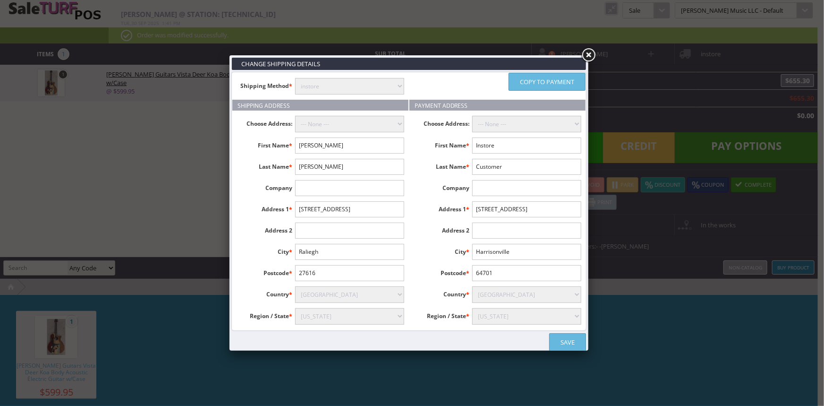
type input "27616"
select select "3656"
click at [572, 341] on link "Save" at bounding box center [567, 342] width 37 height 18
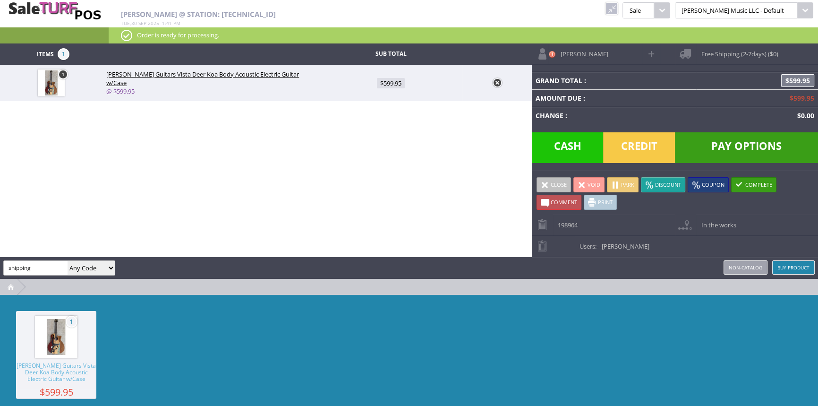
type input "shipping"
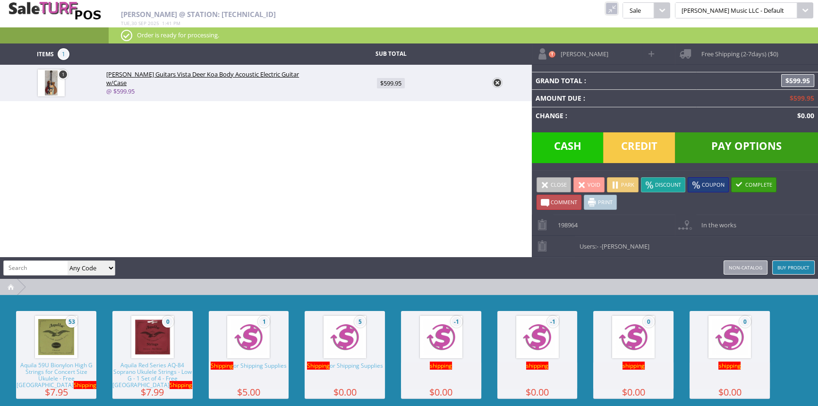
click at [347, 347] on img at bounding box center [345, 337] width 36 height 36
click at [393, 117] on span "$0.00" at bounding box center [390, 119] width 21 height 10
type input "0"
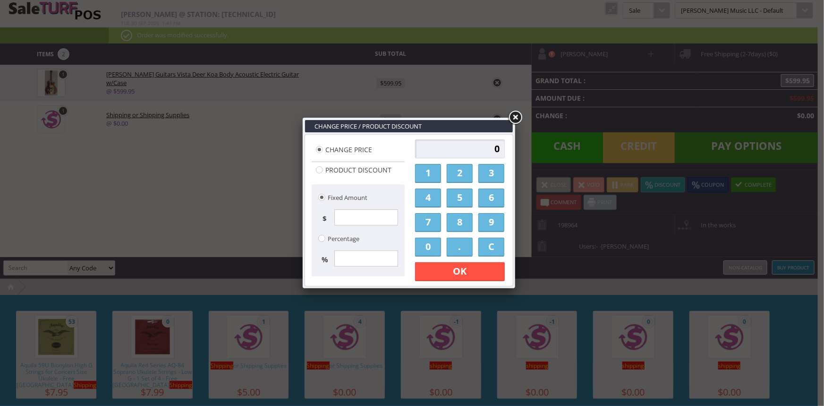
click at [440, 150] on input "0" at bounding box center [460, 148] width 90 height 19
type input "39.95"
click at [462, 267] on link "OK" at bounding box center [460, 271] width 90 height 19
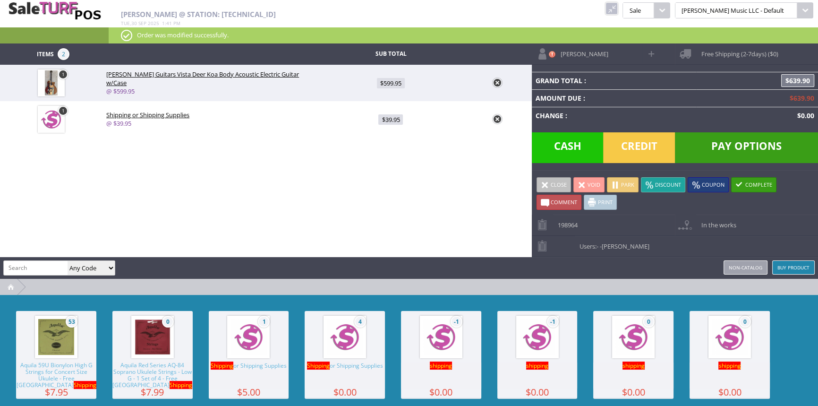
click at [720, 147] on span "Pay Options" at bounding box center [746, 147] width 143 height 31
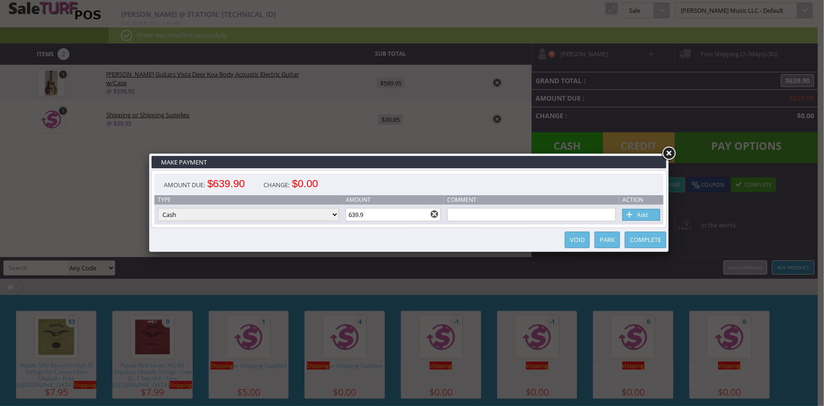
click at [324, 214] on select "Cash Credit Card Cheque or Money Order" at bounding box center [248, 214] width 181 height 13
select select "credit_card"
click at [158, 208] on select "Cash Credit Card Cheque or Money Order" at bounding box center [248, 214] width 181 height 13
click at [646, 217] on link "Add" at bounding box center [641, 215] width 38 height 12
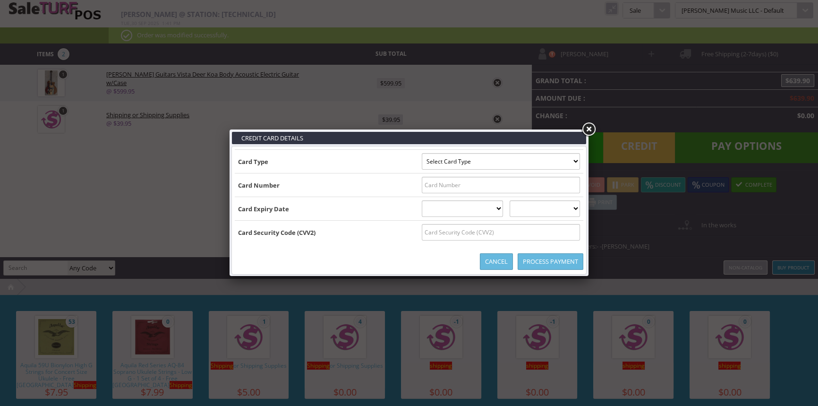
click at [575, 160] on select "Select Card Type Visa MasterCard Discover Card American Express Maestro Solo" at bounding box center [501, 161] width 158 height 17
click at [573, 193] on input "text" at bounding box center [501, 185] width 158 height 17
click at [566, 164] on select "Select Card Type Visa MasterCard Discover Card American Express Maestro Solo" at bounding box center [501, 161] width 158 height 17
select select "MASTERCARD"
click at [422, 153] on select "Select Card Type Visa MasterCard Discover Card American Express Maestro Solo" at bounding box center [501, 161] width 158 height 17
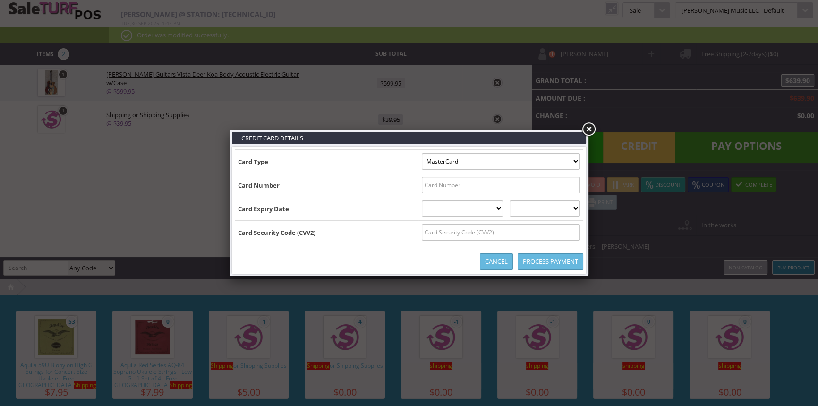
click at [568, 188] on input "text" at bounding box center [501, 185] width 158 height 17
type input "5466042029350194"
click at [481, 207] on select "01 January 02 February 03 March 04 April 05 May 06 June 07 July 08 August 09 Se…" at bounding box center [463, 208] width 82 height 17
select select "12"
click at [422, 200] on select "01 January 02 February 03 March 04 April 05 May 06 June 07 July 08 August 09 Se…" at bounding box center [463, 208] width 82 height 17
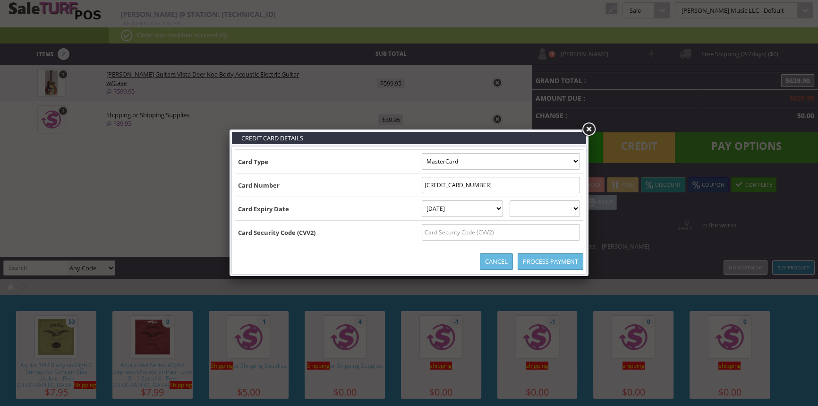
click at [543, 213] on select "2025 2026 2027 2028 2029 2030 2031 2032 2033 2034 2035" at bounding box center [544, 208] width 70 height 17
select select "2026"
click at [519, 200] on select "2025 2026 2027 2028 2029 2030 2031 2032 2033 2034 2035" at bounding box center [544, 208] width 70 height 17
click at [540, 230] on input "text" at bounding box center [501, 232] width 158 height 17
type input "688"
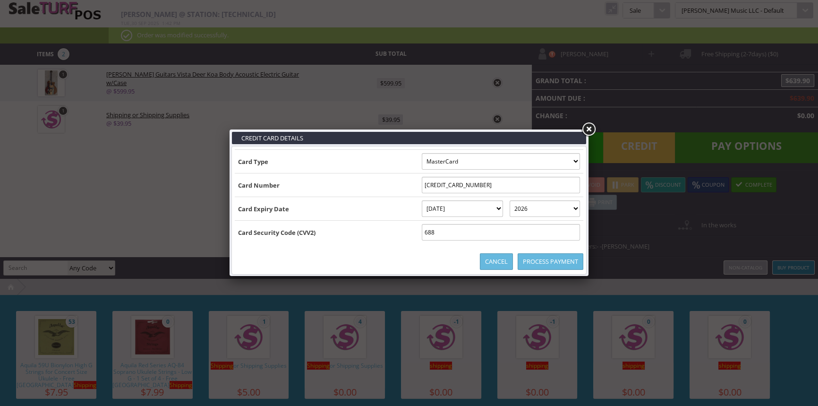
click at [565, 262] on link "Process Payment" at bounding box center [550, 261] width 66 height 17
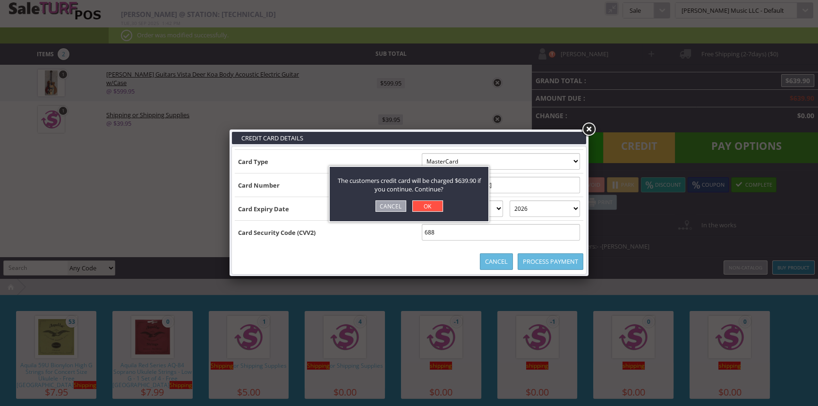
click at [415, 203] on link "OK" at bounding box center [427, 205] width 31 height 11
select select "cash"
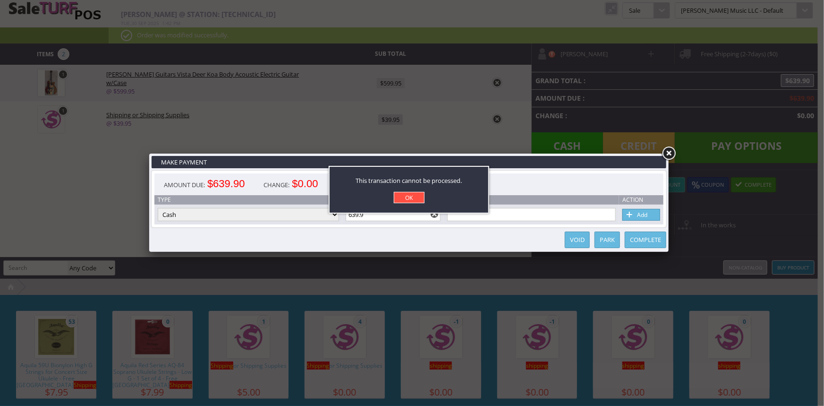
click at [401, 197] on link "OK" at bounding box center [409, 197] width 31 height 11
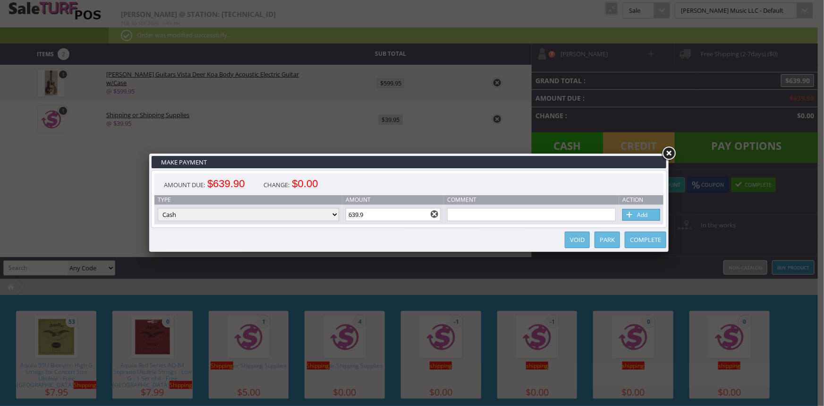
click at [305, 212] on select "Cash Credit Card Cheque or Money Order" at bounding box center [248, 214] width 181 height 13
select select "credit_card"
click at [158, 208] on select "Cash Credit Card Cheque or Money Order" at bounding box center [248, 214] width 181 height 13
click at [647, 215] on link "Add" at bounding box center [641, 215] width 38 height 12
select select
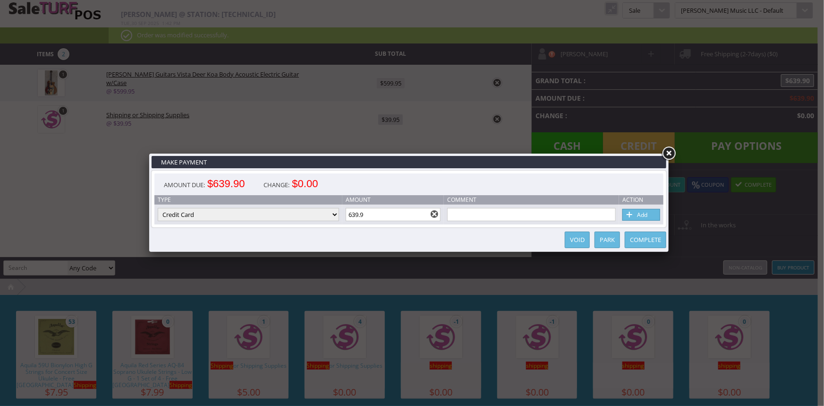
select select
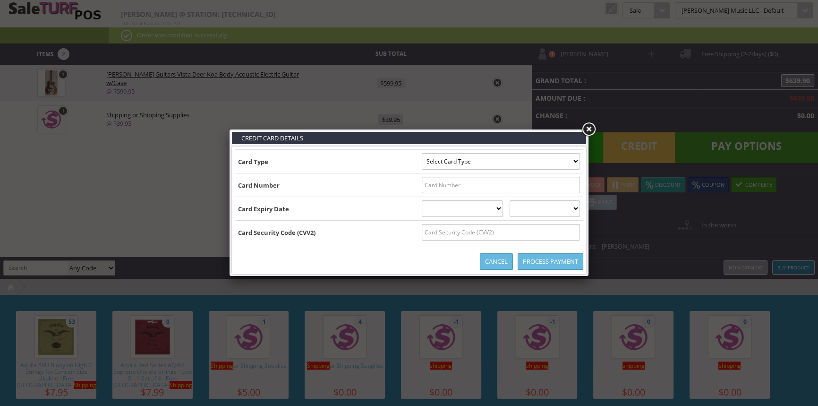
click at [481, 161] on select "Select Card Type Visa MasterCard Discover Card American Express Maestro Solo" at bounding box center [501, 161] width 158 height 17
select select "MASTERCARD"
click at [422, 153] on select "Select Card Type Visa MasterCard Discover Card American Express Maestro Solo" at bounding box center [501, 161] width 158 height 17
click at [484, 186] on input "text" at bounding box center [501, 185] width 158 height 17
type input "5466042029350194"
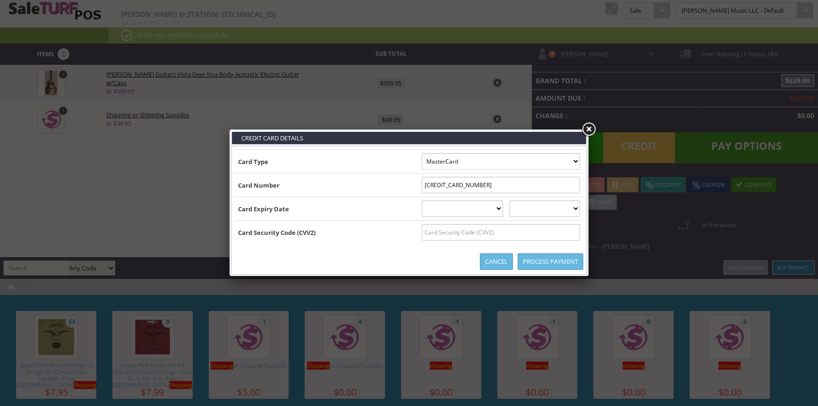
click at [491, 203] on select "01 January 02 February 03 March 04 April 05 May 06 June 07 July 08 August 09 Se…" at bounding box center [463, 208] width 82 height 17
select select "12"
click at [422, 200] on select "01 January 02 February 03 March 04 April 05 May 06 June 07 July 08 August 09 Se…" at bounding box center [463, 208] width 82 height 17
click at [565, 204] on select "2025 2026 2027 2028 2029 2030 2031 2032 2033 2034 2035" at bounding box center [544, 208] width 70 height 17
select select "2026"
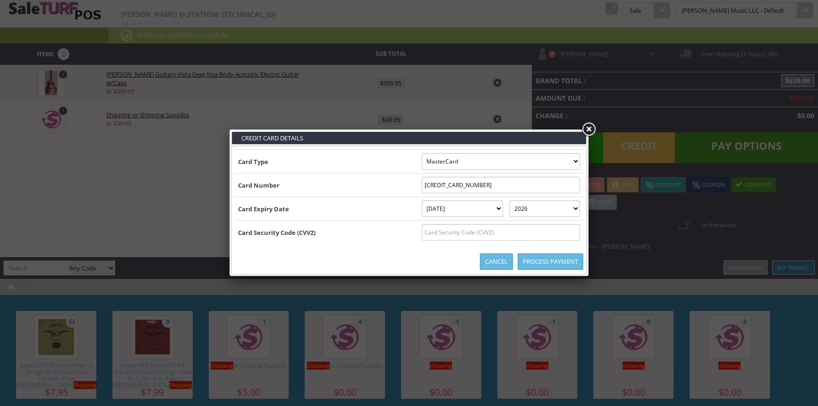
click at [519, 200] on select "2025 2026 2027 2028 2029 2030 2031 2032 2033 2034 2035" at bounding box center [544, 208] width 70 height 17
click at [559, 229] on input "text" at bounding box center [501, 232] width 158 height 17
type input "688"
click at [562, 255] on link "Process Payment" at bounding box center [550, 261] width 66 height 17
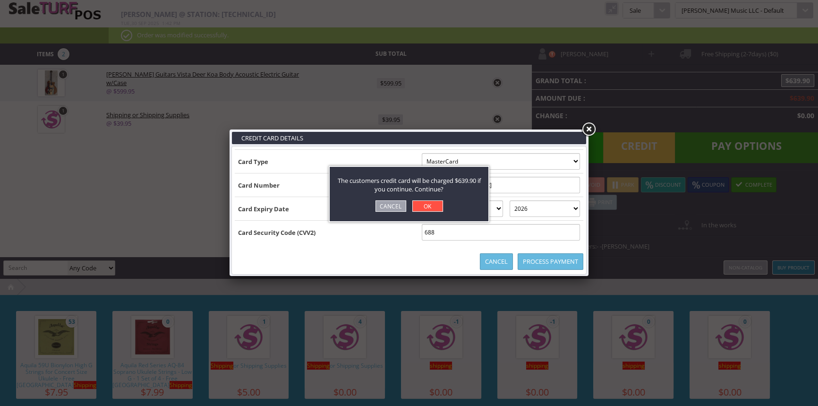
click at [419, 203] on link "OK" at bounding box center [427, 205] width 31 height 11
select select "cash"
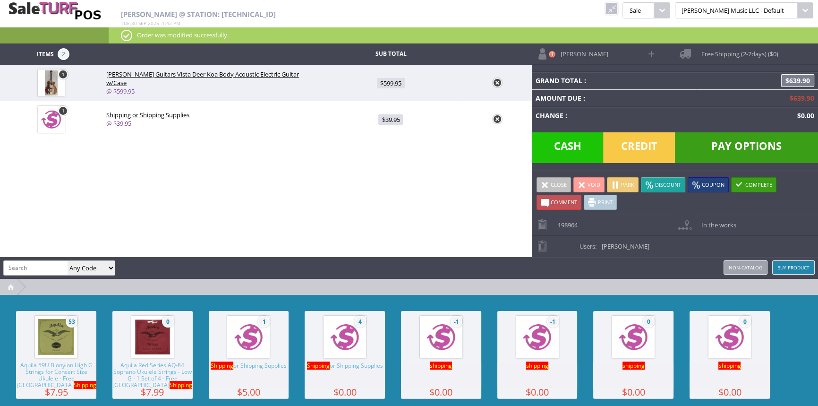
type input "0"
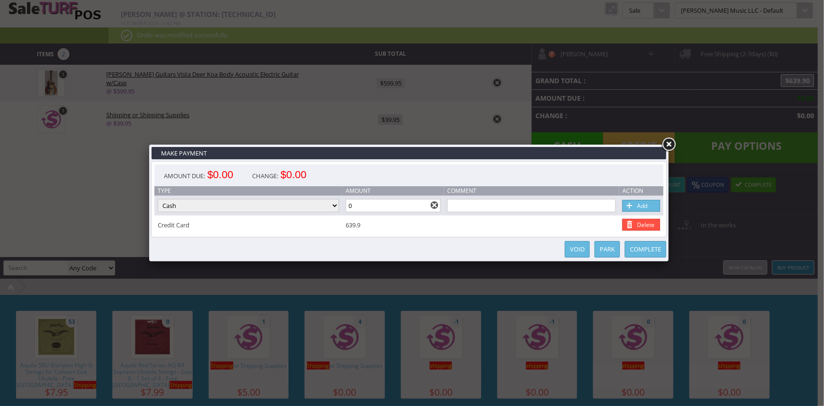
click at [646, 250] on link "Complete" at bounding box center [646, 249] width 42 height 17
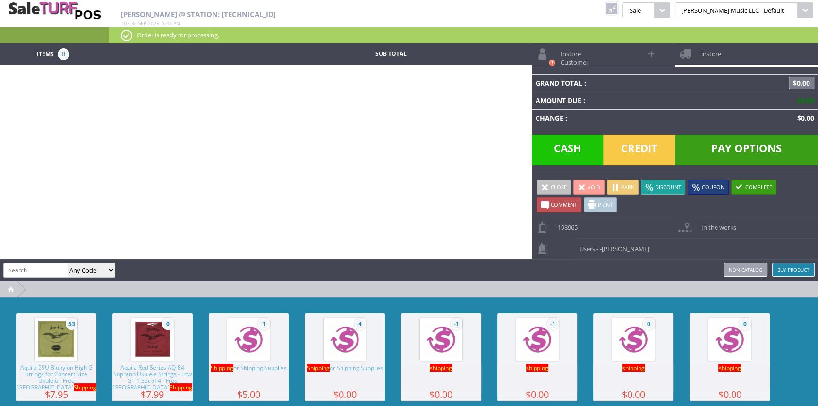
click at [617, 7] on link at bounding box center [611, 8] width 12 height 12
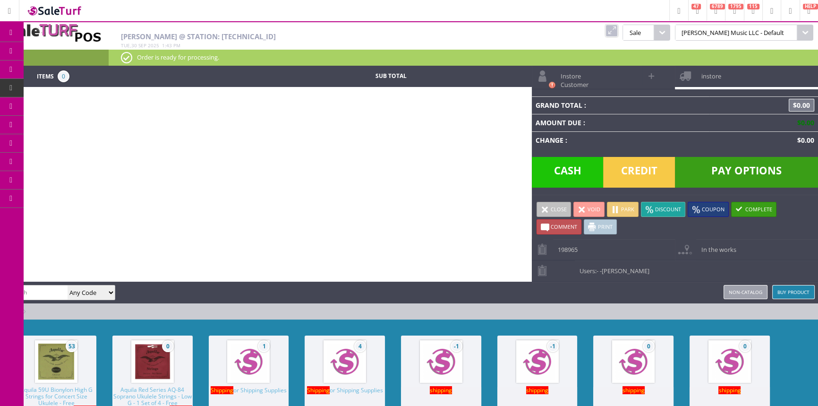
click at [73, 106] on span "Order List" at bounding box center [70, 106] width 28 height 8
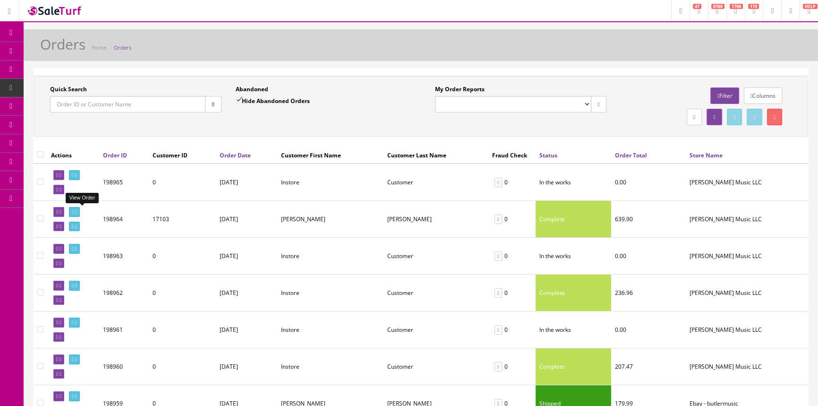
click at [74, 210] on icon at bounding box center [73, 211] width 2 height 5
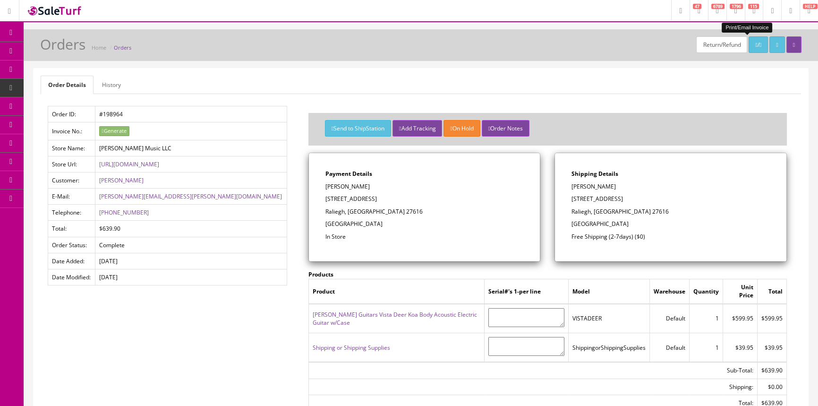
click at [759, 44] on icon at bounding box center [760, 45] width 2 height 6
click at [347, 126] on button "Send to ShipStation" at bounding box center [358, 128] width 66 height 17
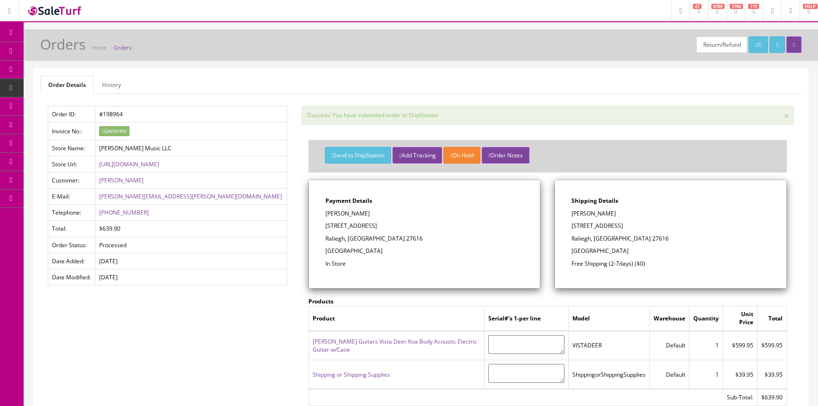
click at [82, 46] on link "Products" at bounding box center [73, 51] width 99 height 18
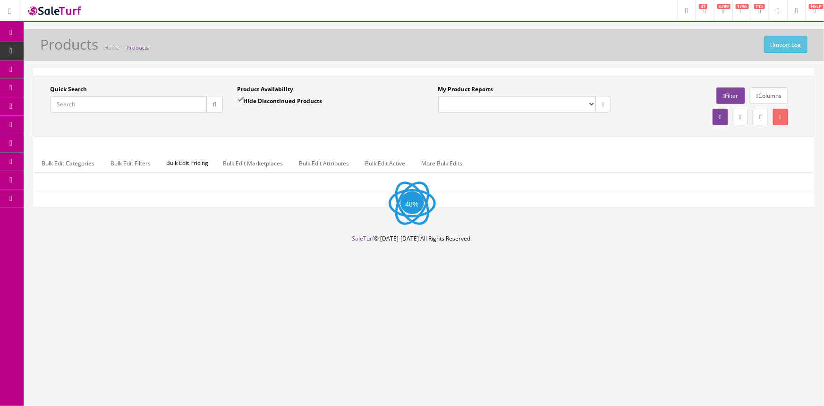
click at [96, 108] on input "Quick Search" at bounding box center [128, 104] width 157 height 17
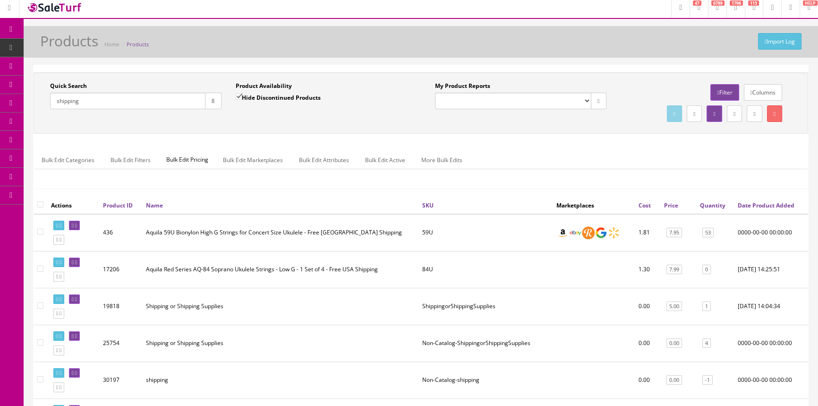
scroll to position [46, 0]
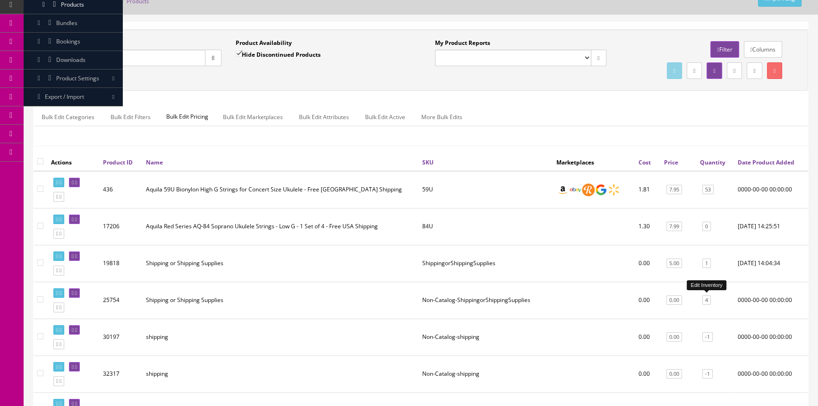
type input "shipping"
click at [709, 299] on link "4" at bounding box center [706, 300] width 8 height 10
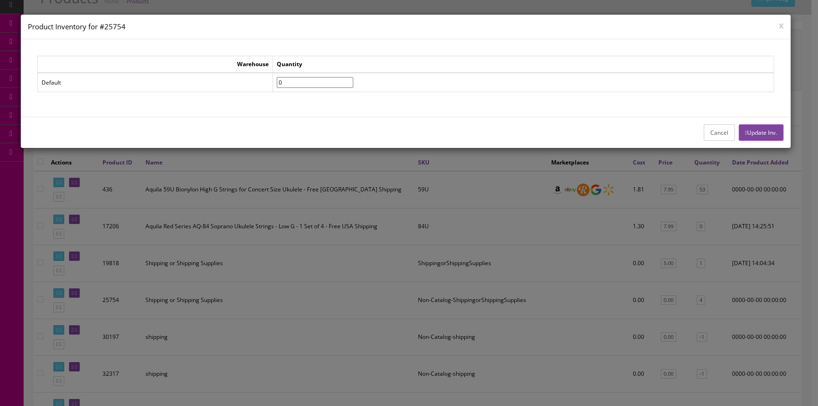
click at [782, 24] on button "x" at bounding box center [780, 25] width 5 height 8
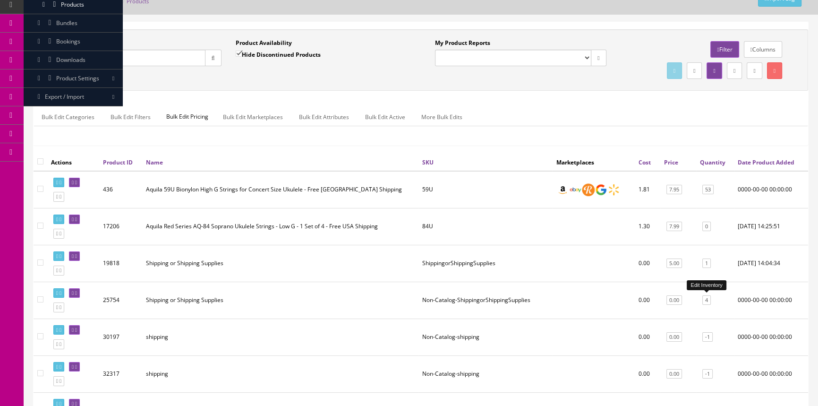
click at [706, 300] on link "4" at bounding box center [706, 300] width 8 height 10
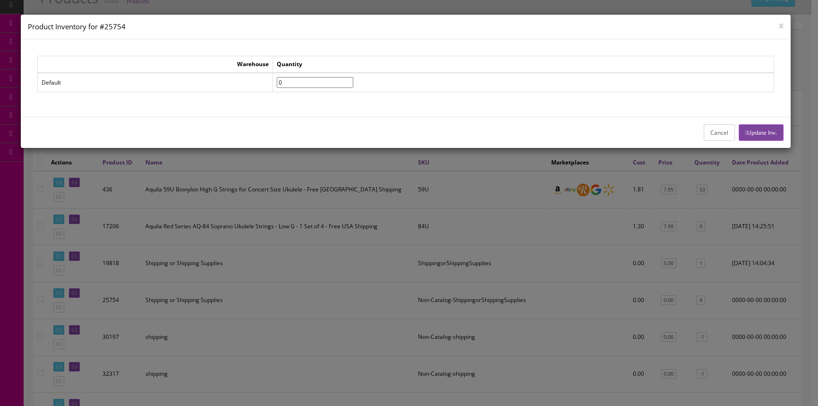
click at [782, 27] on button "x" at bounding box center [780, 25] width 5 height 8
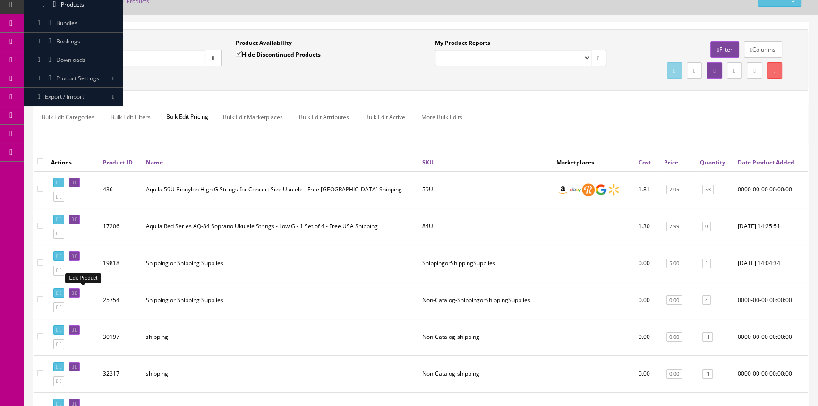
click at [77, 289] on link at bounding box center [74, 293] width 11 height 10
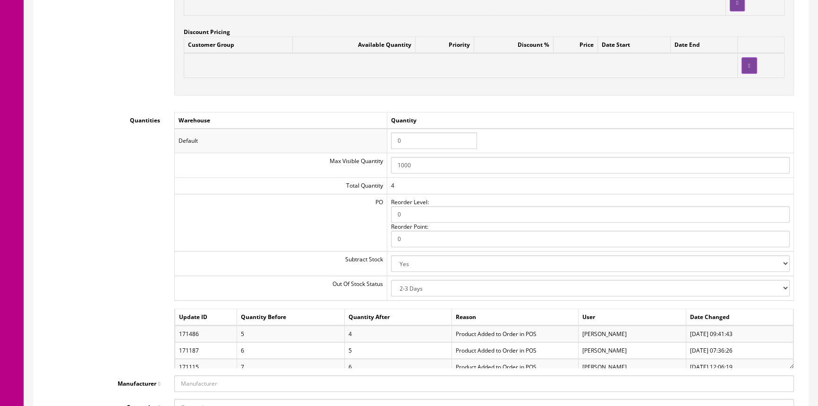
scroll to position [944, 0]
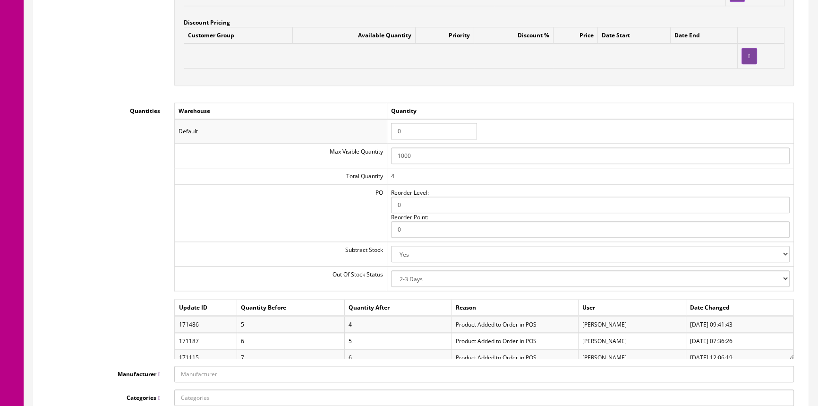
click at [409, 131] on input "0" at bounding box center [434, 131] width 86 height 17
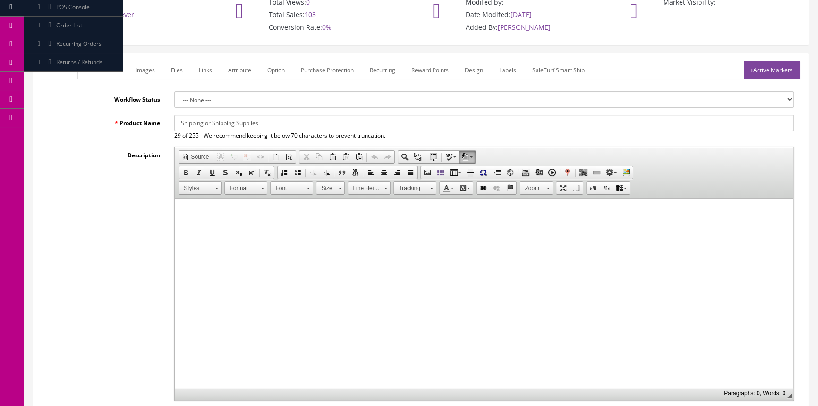
scroll to position [0, 0]
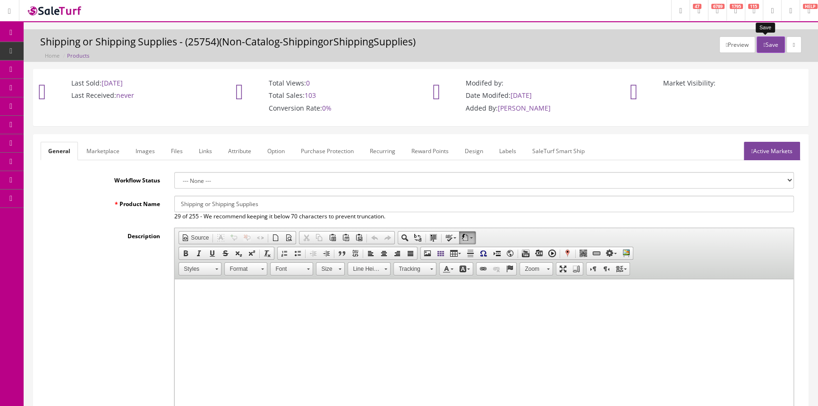
type input "100"
click at [762, 39] on button "Save" at bounding box center [770, 44] width 28 height 17
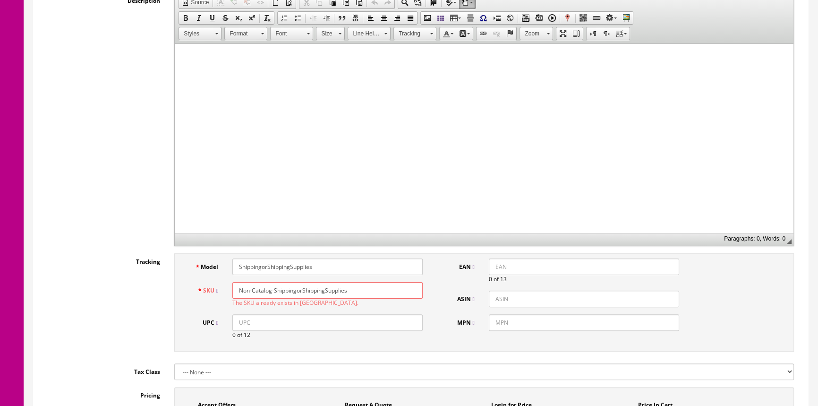
scroll to position [257, 0]
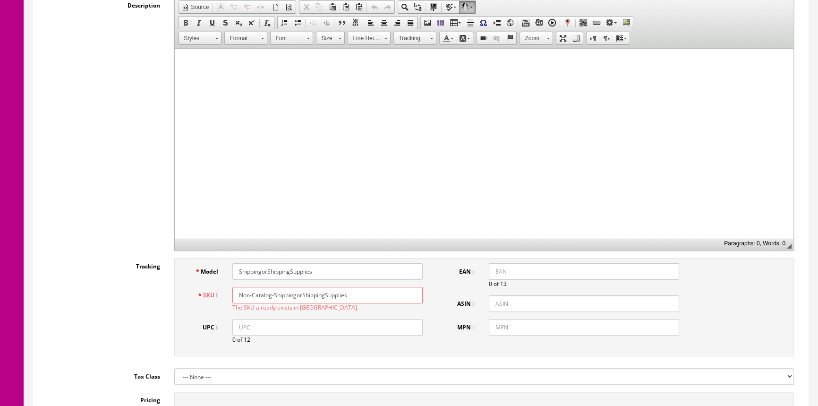
drag, startPoint x: 236, startPoint y: 297, endPoint x: 340, endPoint y: 304, distance: 104.1
click at [237, 297] on input "Non-Catalog-ShippingorShippingSupplies" at bounding box center [327, 295] width 190 height 17
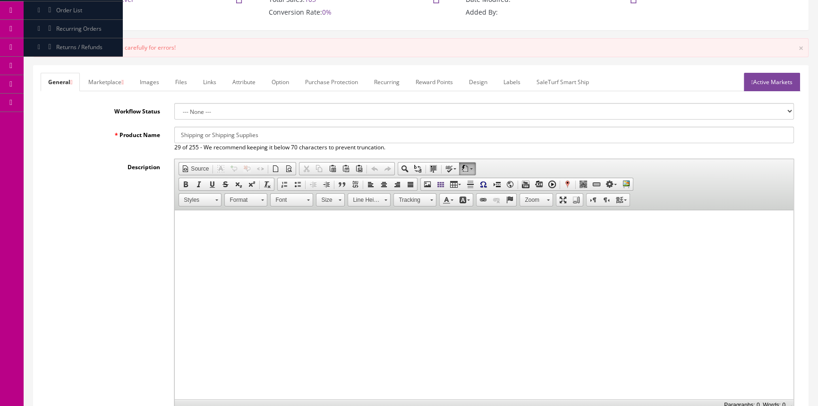
scroll to position [0, 0]
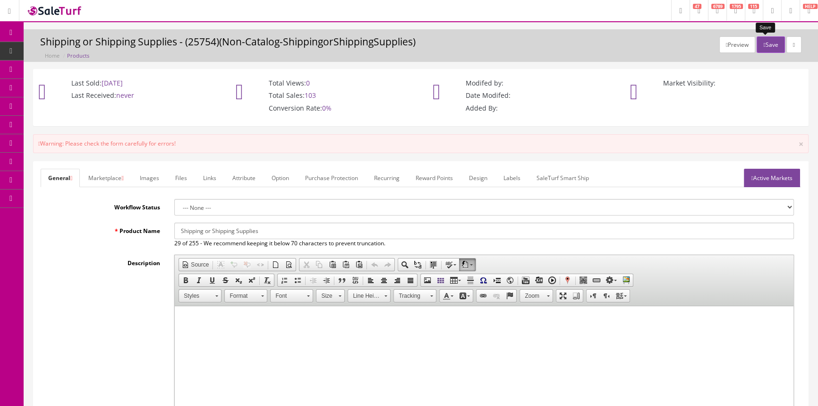
type input "ShippingorShippingSupplies"
click at [761, 39] on button "Save" at bounding box center [770, 44] width 28 height 17
click at [66, 49] on span "Products" at bounding box center [72, 51] width 23 height 8
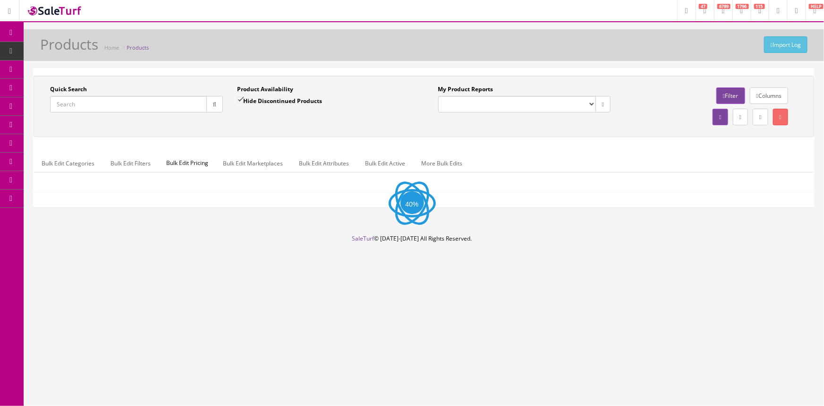
click at [96, 104] on input "Quick Search" at bounding box center [128, 104] width 157 height 17
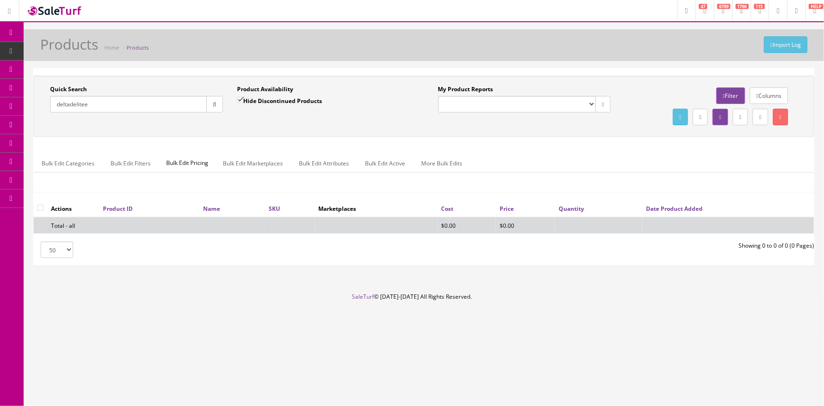
type input "deltadelitee"
click at [237, 100] on input "Hide Discontinued Products" at bounding box center [240, 100] width 6 height 6
checkbox input "false"
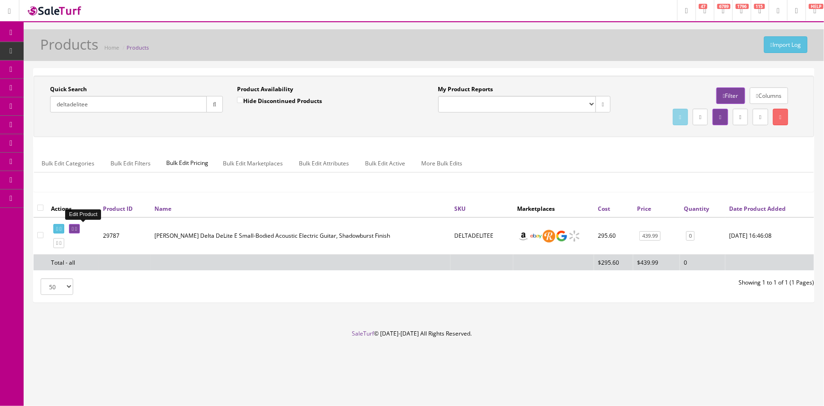
click at [74, 226] on icon at bounding box center [73, 228] width 2 height 5
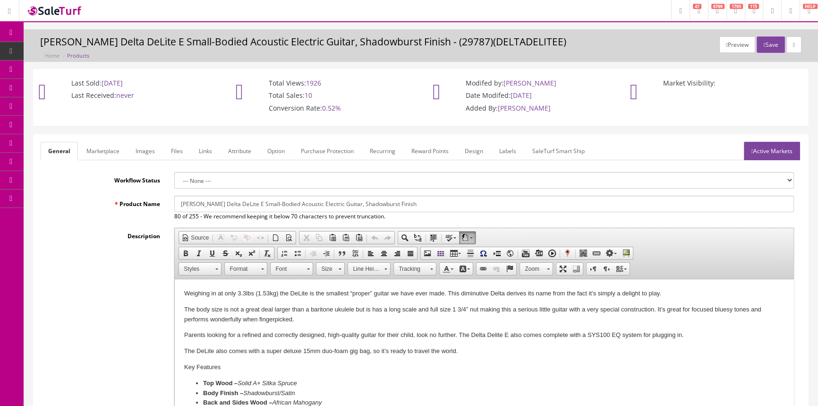
click at [144, 152] on link "Images" at bounding box center [145, 151] width 34 height 18
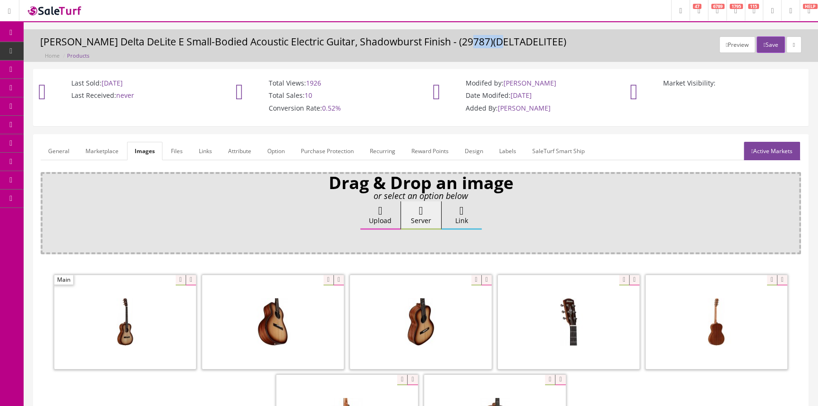
drag, startPoint x: 457, startPoint y: 42, endPoint x: 470, endPoint y: 45, distance: 13.2
click at [490, 41] on h3 "Alvarez Delta DeLite E Small-Bodied Acoustic Electric Guitar, Shadowburst Finis…" at bounding box center [420, 41] width 761 height 11
click at [473, 14] on header "Research Trends Trending on Ebay Google Trends Amazon Insights (Login Before Cl…" at bounding box center [409, 11] width 818 height 22
drag, startPoint x: 456, startPoint y: 43, endPoint x: 519, endPoint y: 43, distance: 62.8
click at [519, 43] on h3 "Alvarez Delta DeLite E Small-Bodied Acoustic Electric Guitar, Shadowburst Finis…" at bounding box center [420, 41] width 761 height 11
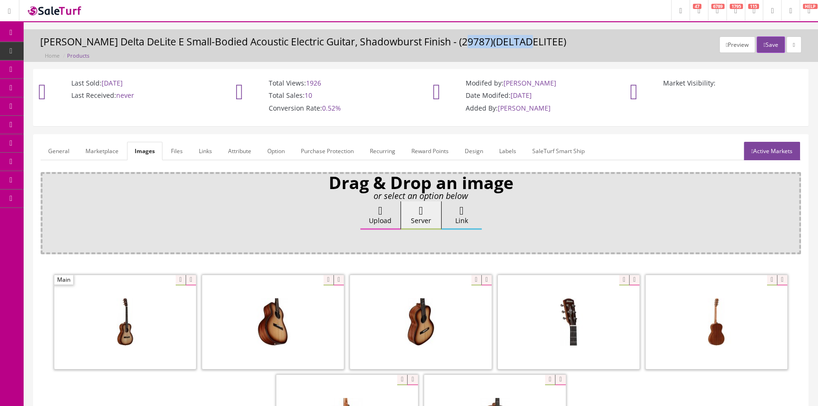
copy h3 "DELTADELITEE"
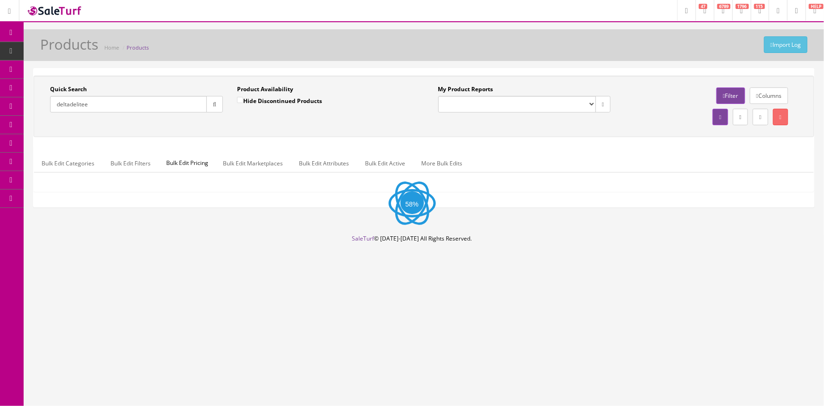
click at [100, 105] on input "deltadelitee" at bounding box center [128, 104] width 157 height 17
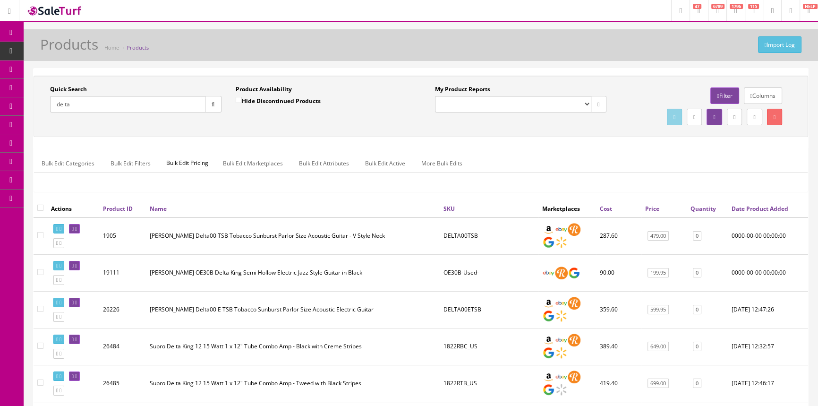
click at [702, 207] on link "Quantity" at bounding box center [702, 208] width 25 height 8
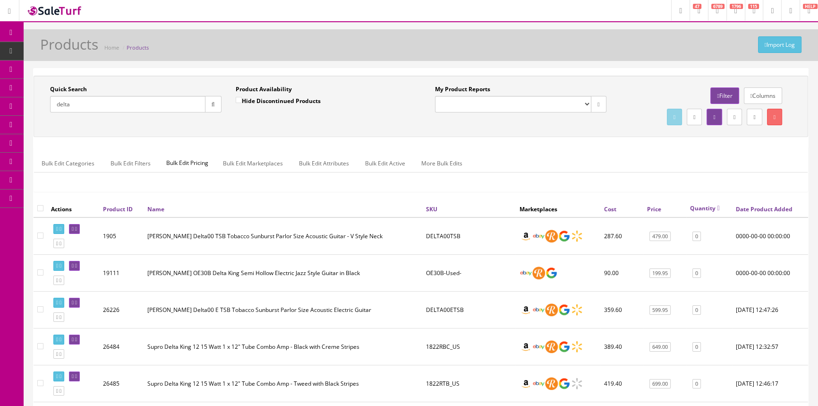
click at [702, 207] on link "Quantity" at bounding box center [705, 208] width 30 height 8
drag, startPoint x: 99, startPoint y: 101, endPoint x: 104, endPoint y: 105, distance: 6.4
click at [100, 101] on input "delta" at bounding box center [127, 104] width 155 height 17
type input "d"
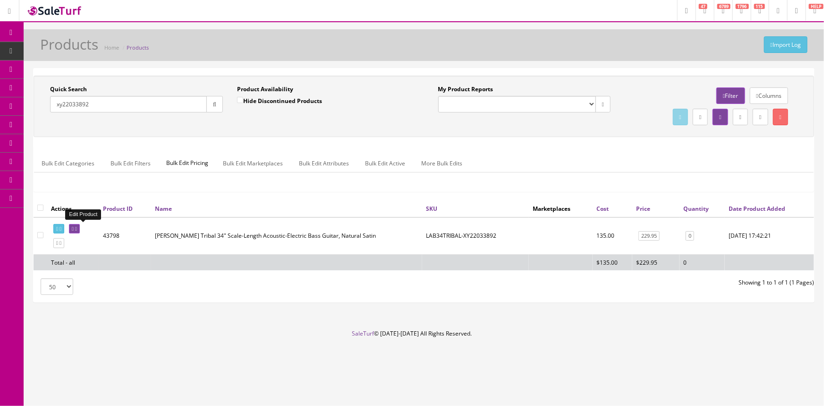
type input "xy22033892"
click at [74, 227] on icon at bounding box center [73, 228] width 2 height 5
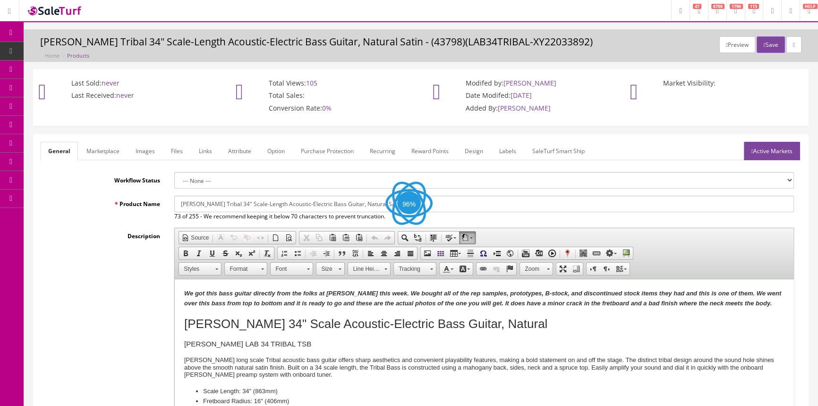
click at [136, 151] on link "Images" at bounding box center [145, 151] width 34 height 18
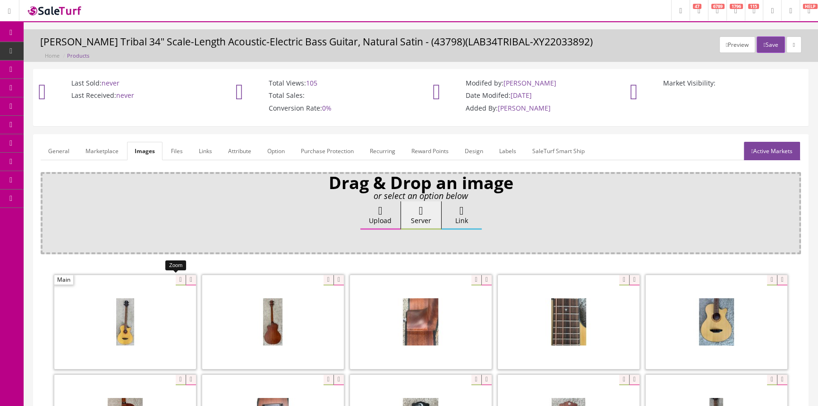
click at [175, 277] on div at bounding box center [125, 321] width 142 height 94
click at [765, 280] on div at bounding box center [716, 321] width 142 height 94
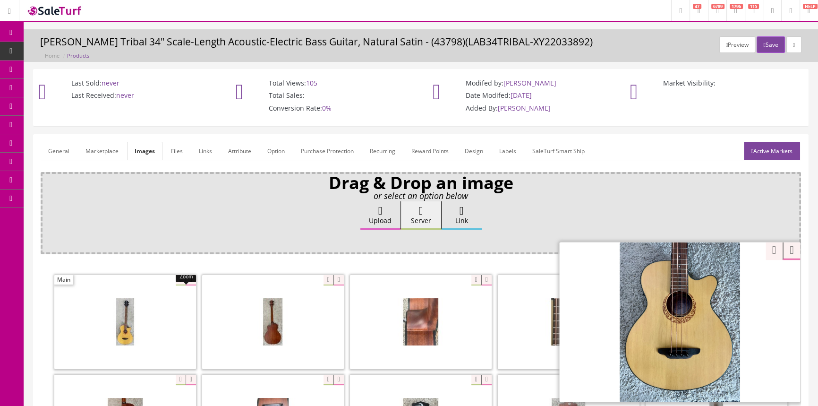
click at [763, 246] on div "Drag & Drop an image or select an option below Upload Server Link Ok WM Left To…" at bounding box center [421, 389] width 760 height 434
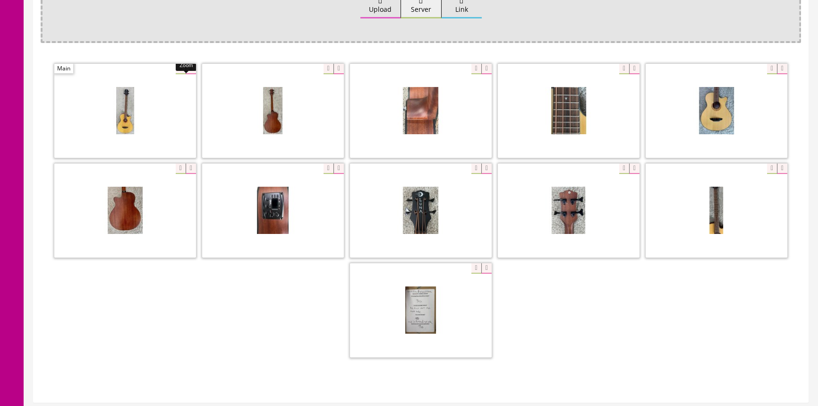
scroll to position [214, 0]
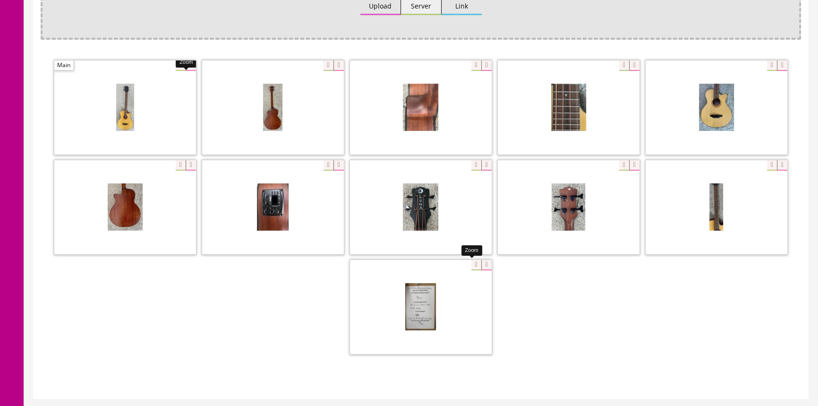
click at [468, 264] on div at bounding box center [421, 306] width 142 height 94
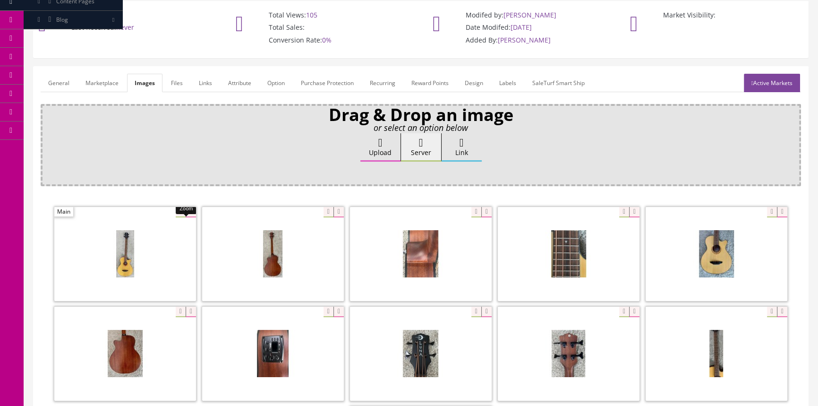
scroll to position [0, 0]
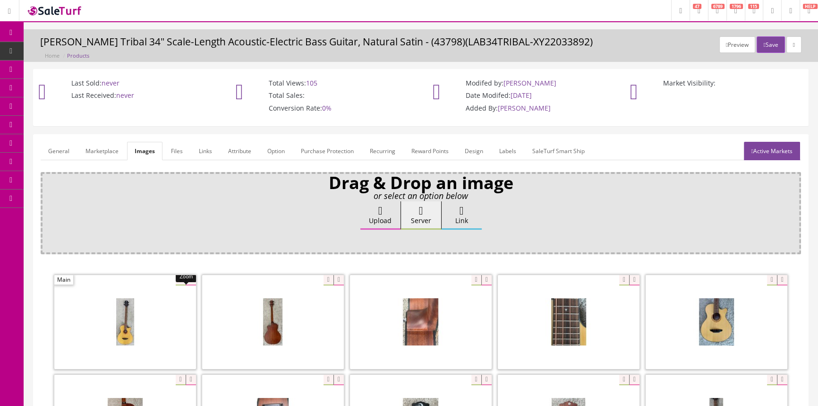
click at [55, 151] on link "General" at bounding box center [59, 151] width 36 height 18
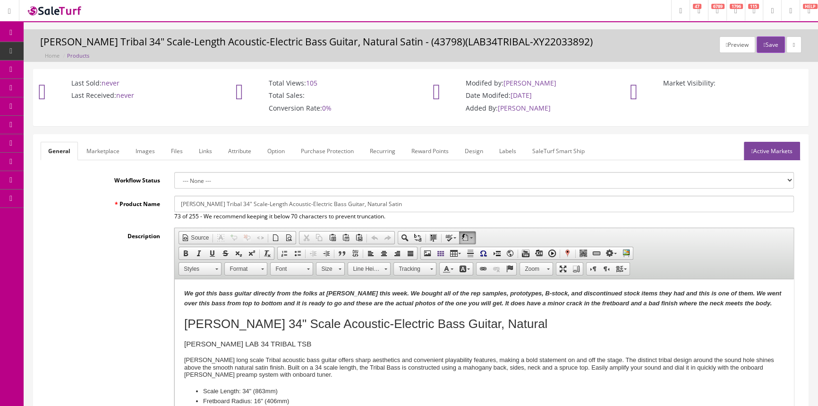
click at [217, 202] on input "Luna Tribal 34" Scale-Length Acoustic-Electric Bass Guitar, Natural Satin" at bounding box center [483, 203] width 619 height 17
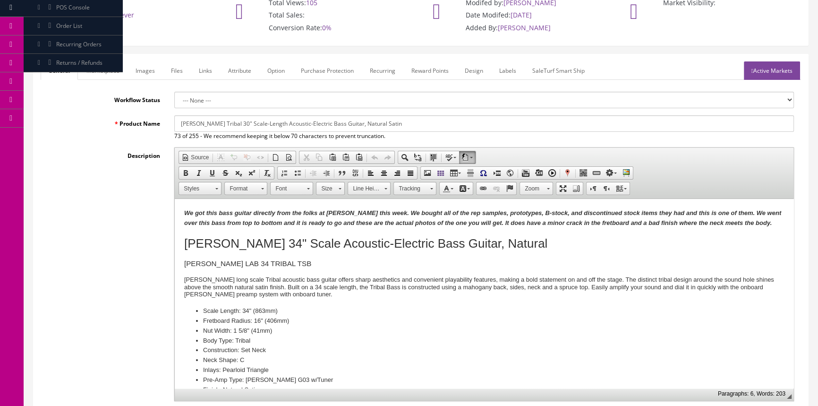
scroll to position [171, 0]
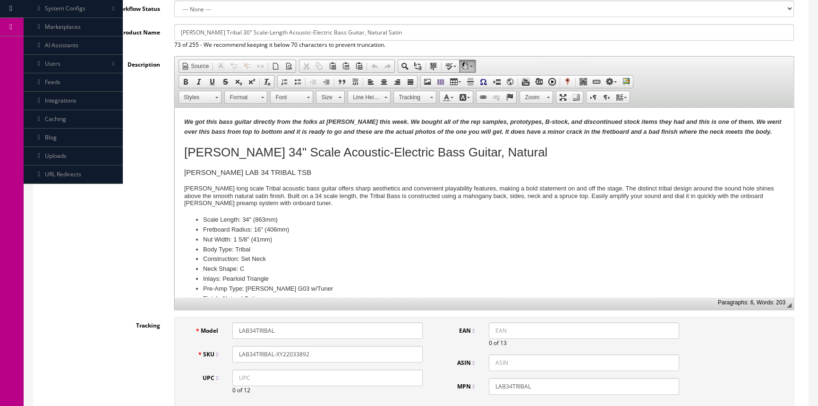
type input "[PERSON_NAME] Tribal 30" Scale-Length Acoustic-Electric Bass Guitar, Natural Sa…"
click at [261, 151] on h1 "Luna Tribal 34" Scale Acoustic-Electric Bass Guitar, Natural" at bounding box center [484, 152] width 600 height 15
click at [255, 328] on input "LAB34TRIBAL" at bounding box center [327, 330] width 190 height 17
type input "LAB30TRIBAL"
click at [248, 218] on li "Scale Length: 34" (863mm)" at bounding box center [484, 220] width 562 height 10
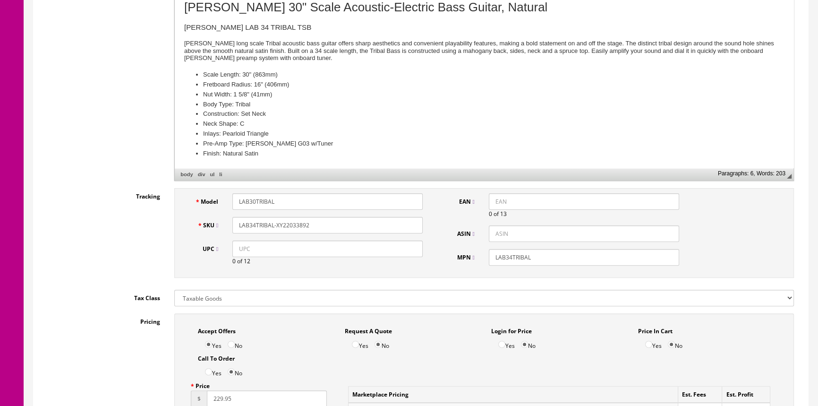
scroll to position [0, 0]
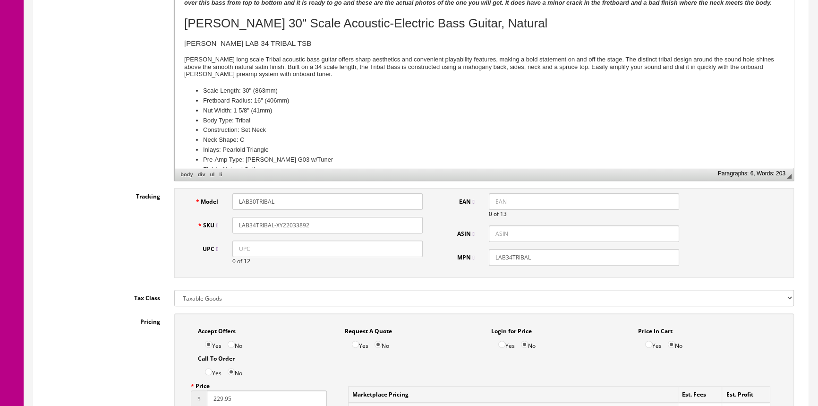
drag, startPoint x: 789, startPoint y: 88, endPoint x: 969, endPoint y: -20, distance: 210.3
click at [226, 42] on h3 "Luna LAB 34 TRIBAL TSB" at bounding box center [484, 44] width 600 height 8
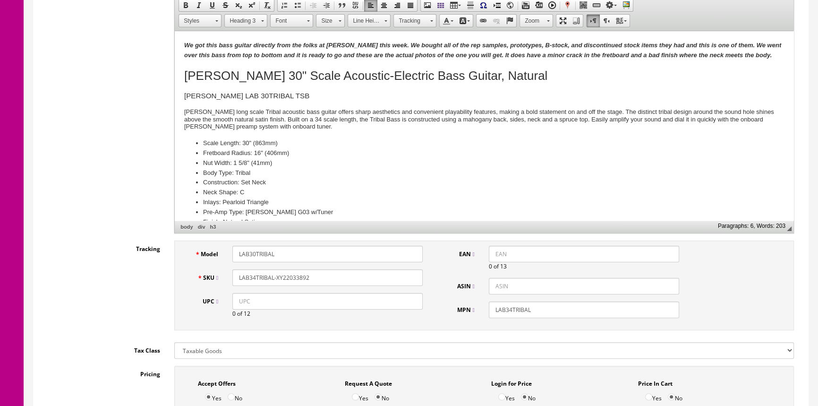
scroll to position [85, 0]
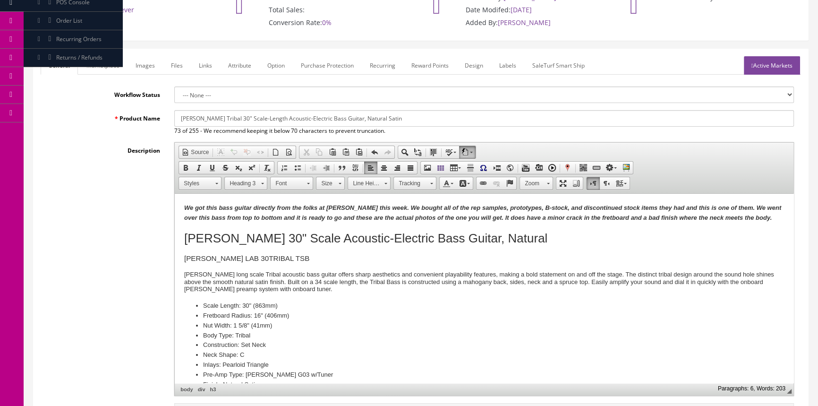
click at [99, 61] on link "Marketplace" at bounding box center [103, 65] width 48 height 18
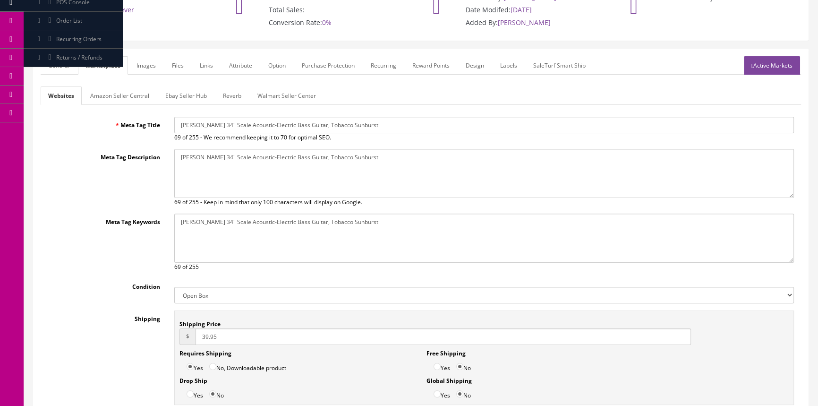
click at [218, 123] on input "Luna Tribal 34" Scale Acoustic-Electric Bass Guitar, Tobacco Sunburst" at bounding box center [483, 125] width 619 height 17
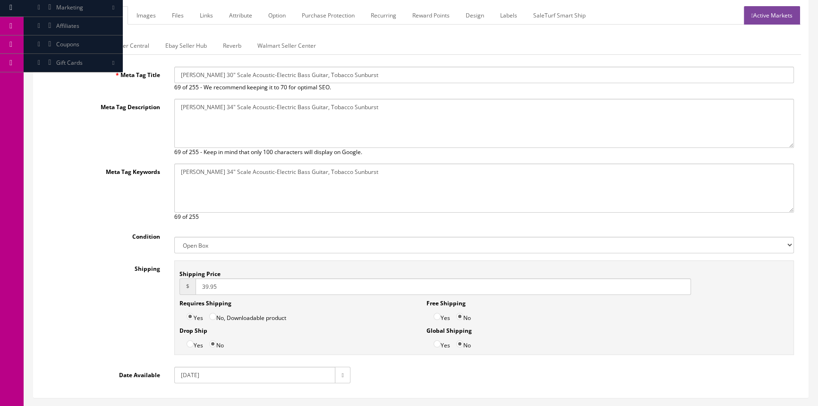
scroll to position [201, 0]
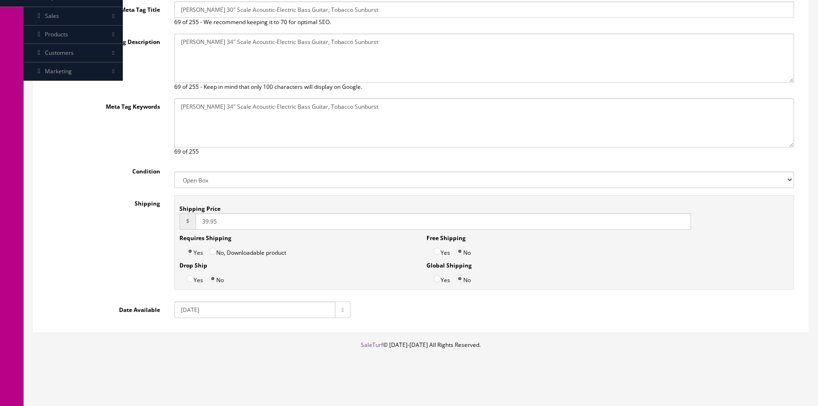
type input "Luna Tribal 30" Scale Acoustic-Electric Bass Guitar, Tobacco Sunburst"
click at [217, 103] on textarea "Luna Tribal 34" Scale Acoustic-Electric Bass Guitar, Tobacco Sunburst" at bounding box center [483, 122] width 619 height 49
type textarea "Luna Tribal 30" Scale Acoustic-Electric Bass Guitar, Tobacco Sunburst"
click at [217, 41] on textarea "Luna Tribal 34" Scale Acoustic-Electric Bass Guitar, Tobacco Sunburst" at bounding box center [483, 58] width 619 height 49
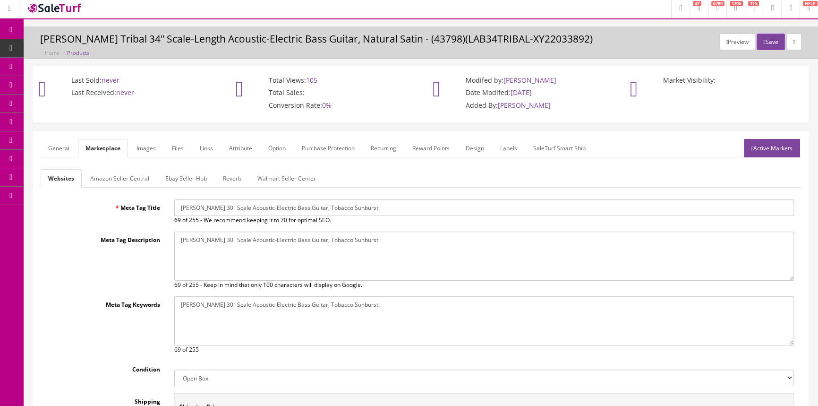
scroll to position [0, 0]
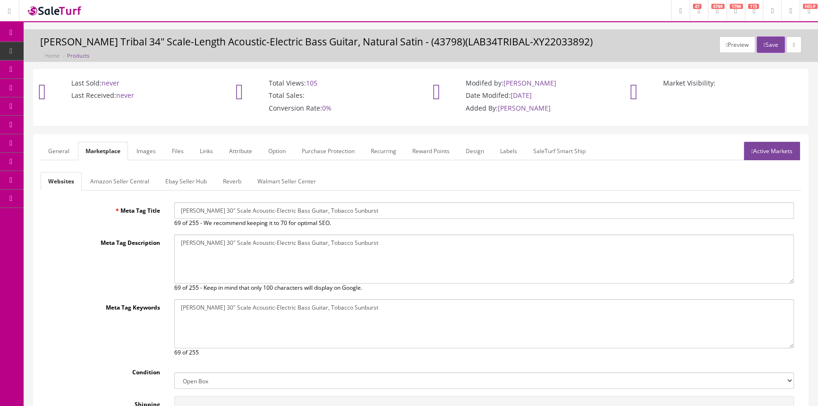
type textarea "Luna Tribal 30" Scale Acoustic-Electric Bass Guitar, Tobacco Sunburst"
click at [102, 180] on link "Amazon Seller Central" at bounding box center [120, 181] width 74 height 18
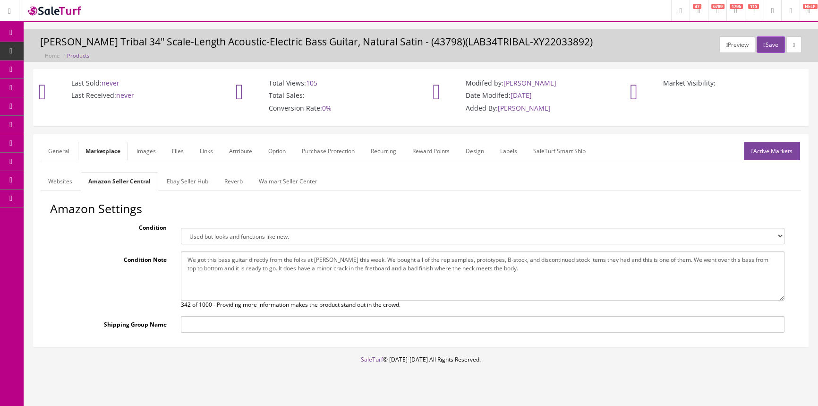
click at [175, 182] on link "Ebay Seller Hub" at bounding box center [187, 181] width 57 height 18
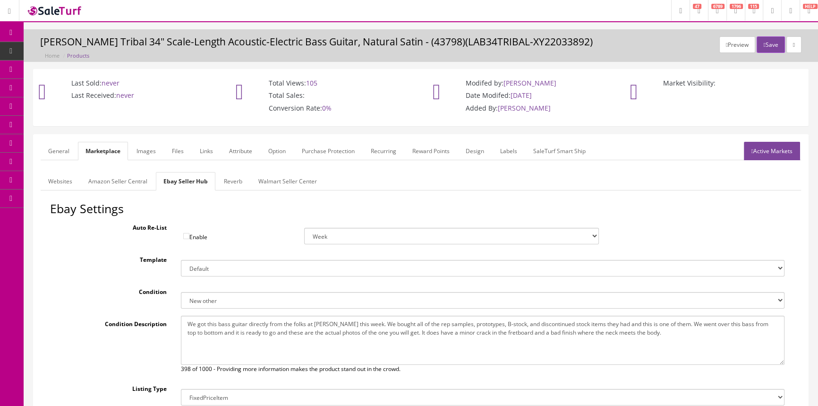
click at [226, 181] on link "Reverb" at bounding box center [233, 181] width 34 height 18
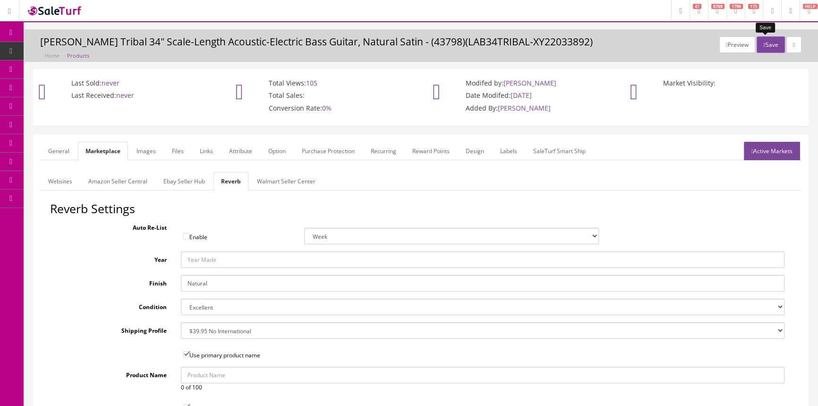
click at [772, 44] on button "Save" at bounding box center [770, 44] width 28 height 17
